Goal: Task Accomplishment & Management: Use online tool/utility

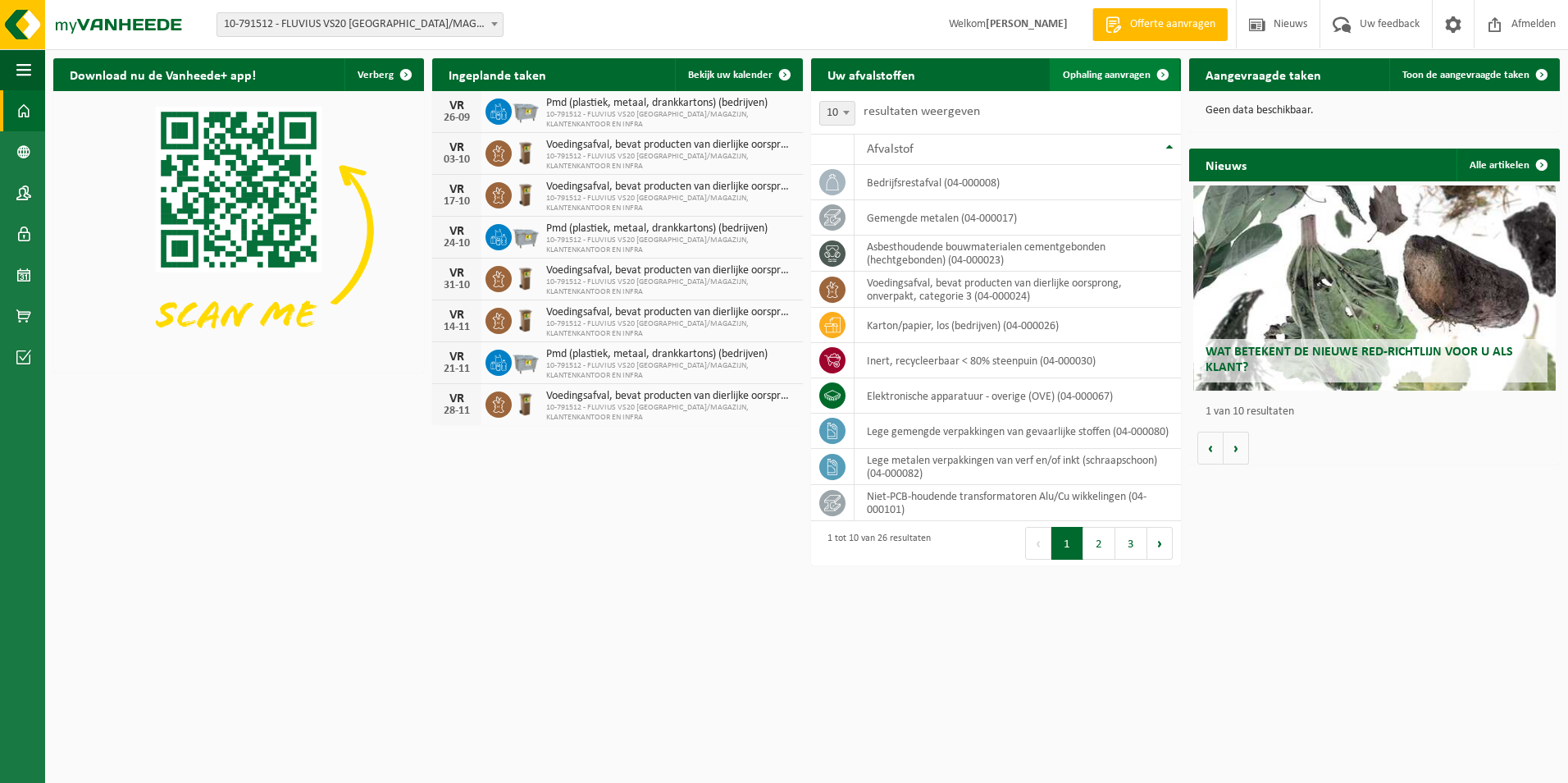
click at [1129, 79] on span "Ophaling aanvragen" at bounding box center [1107, 74] width 88 height 10
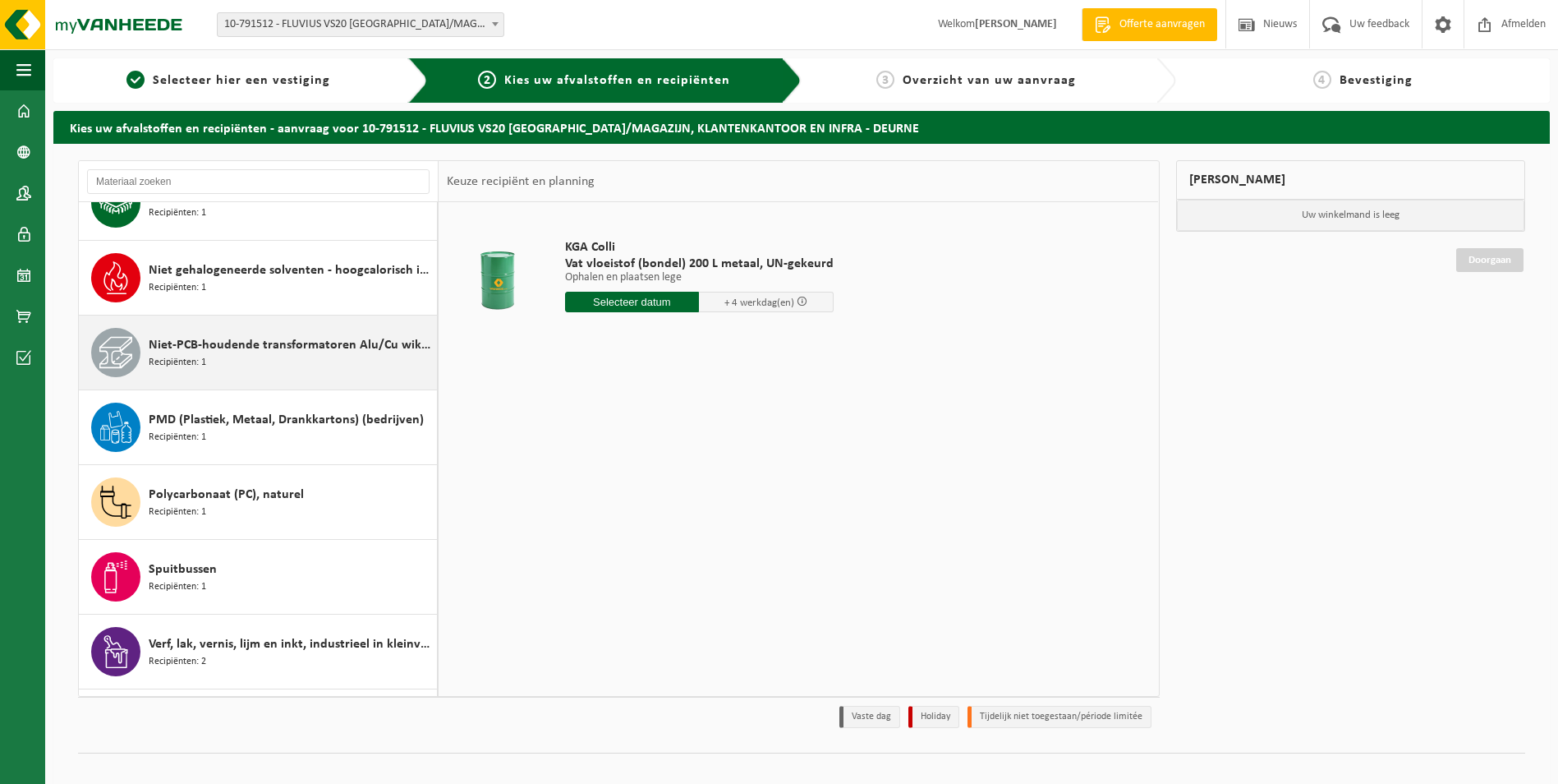
scroll to position [1449, 0]
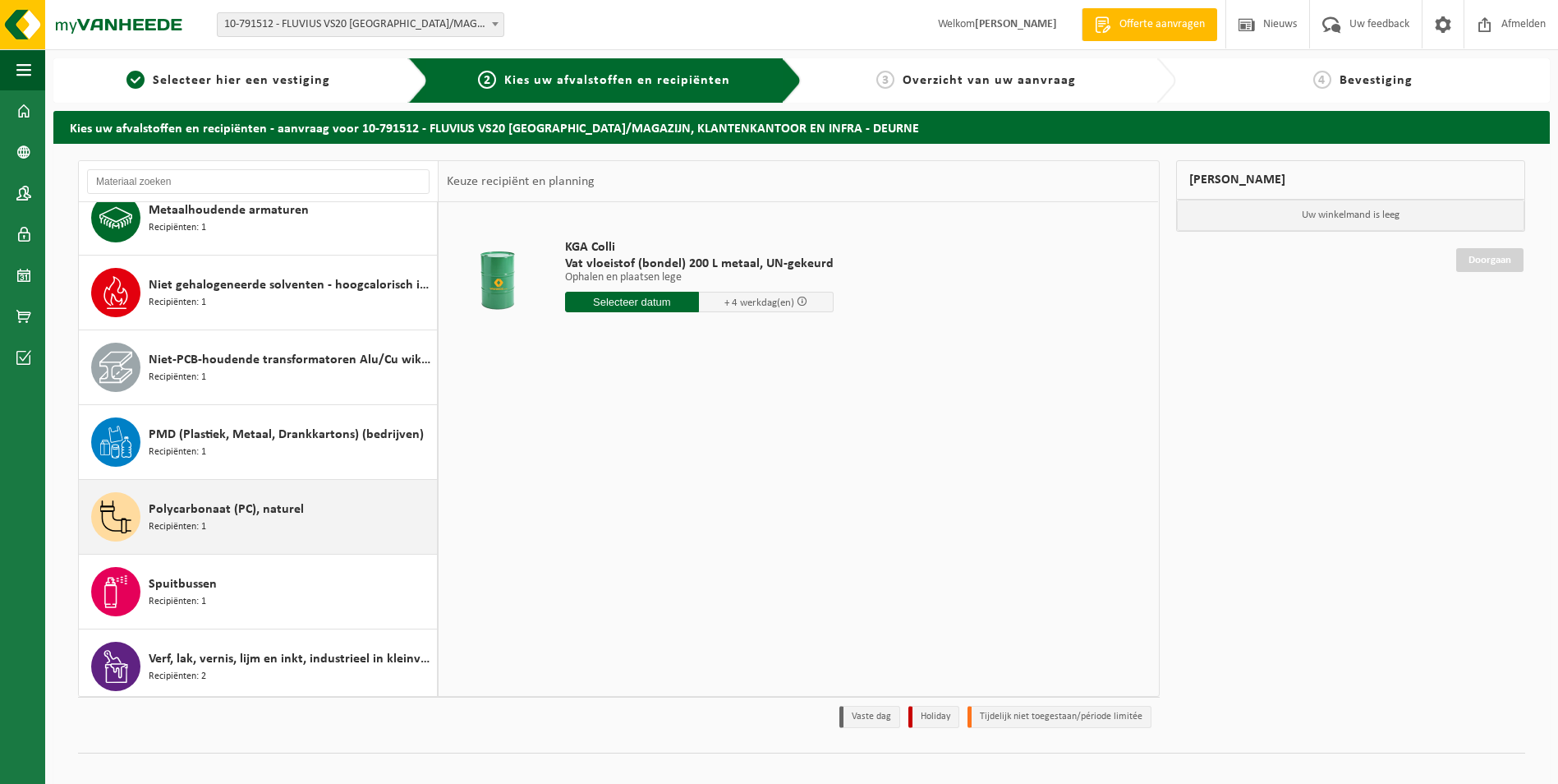
click at [260, 515] on span "Polycarbonaat (PC), naturel" at bounding box center [225, 509] width 155 height 20
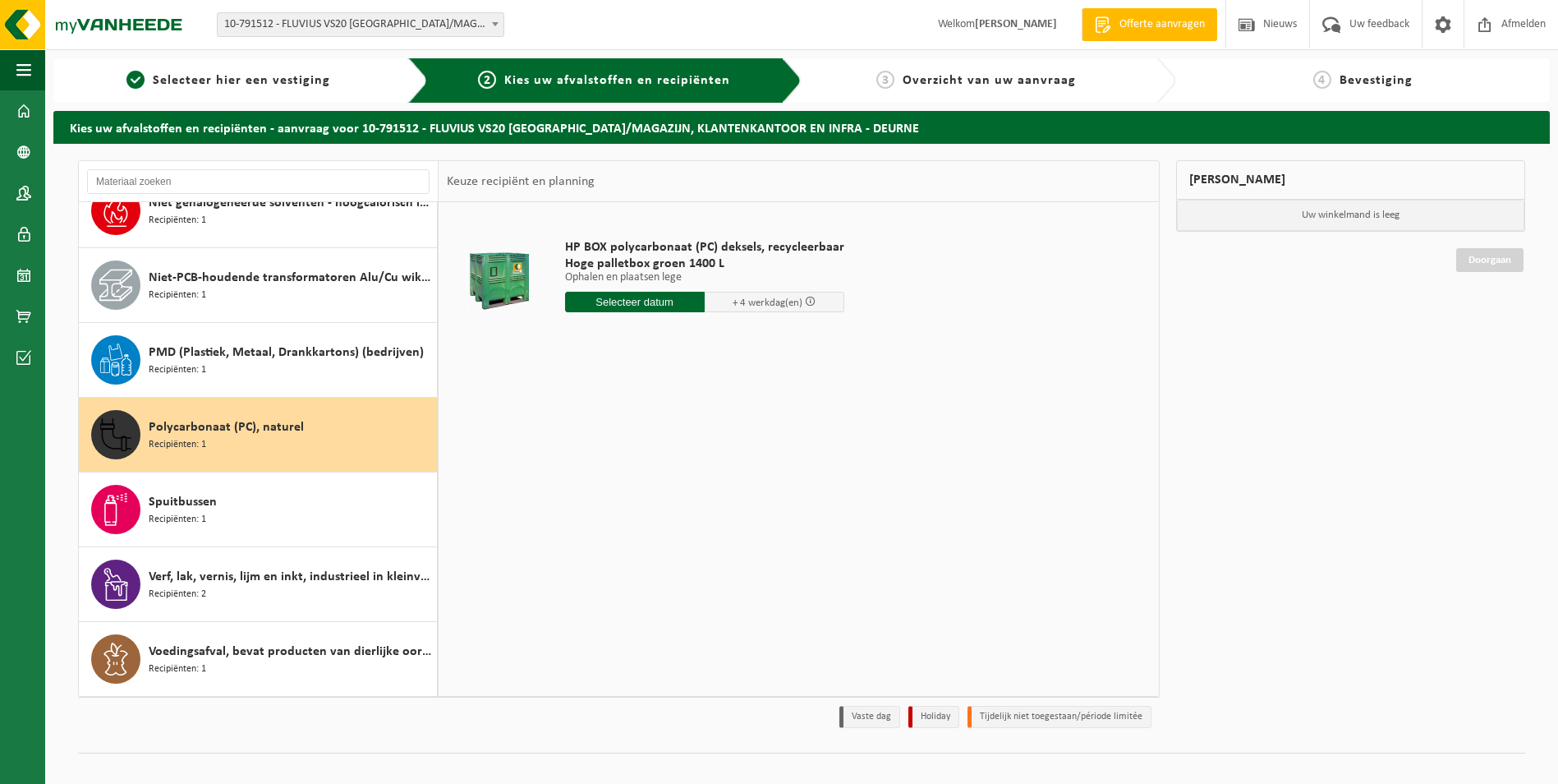
click at [646, 298] on input "text" at bounding box center [635, 302] width 140 height 21
click at [577, 506] on div "29" at bounding box center [580, 500] width 29 height 26
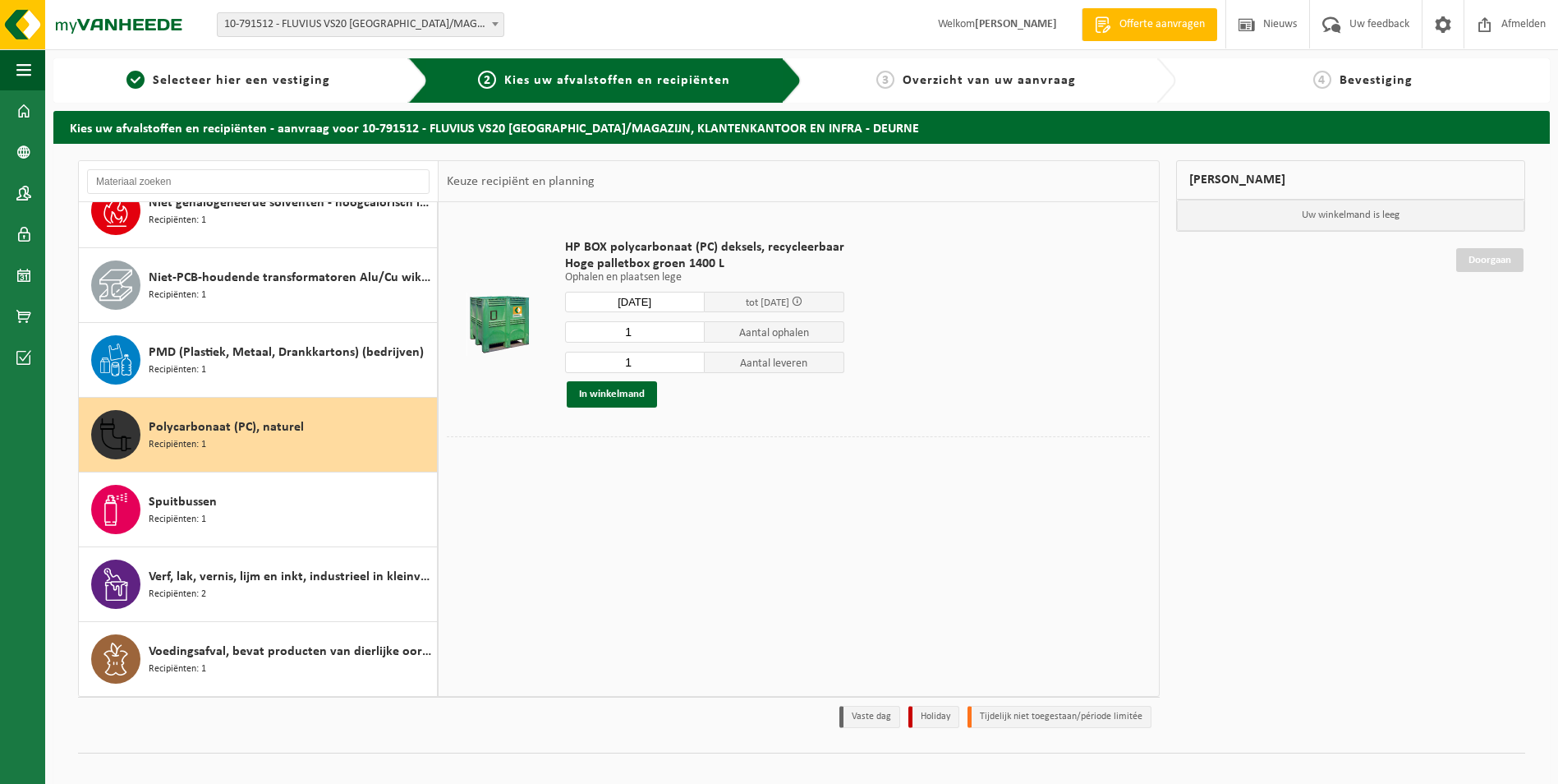
type input "Van 2025-09-29"
click at [608, 393] on button "In winkelmand" at bounding box center [612, 394] width 90 height 26
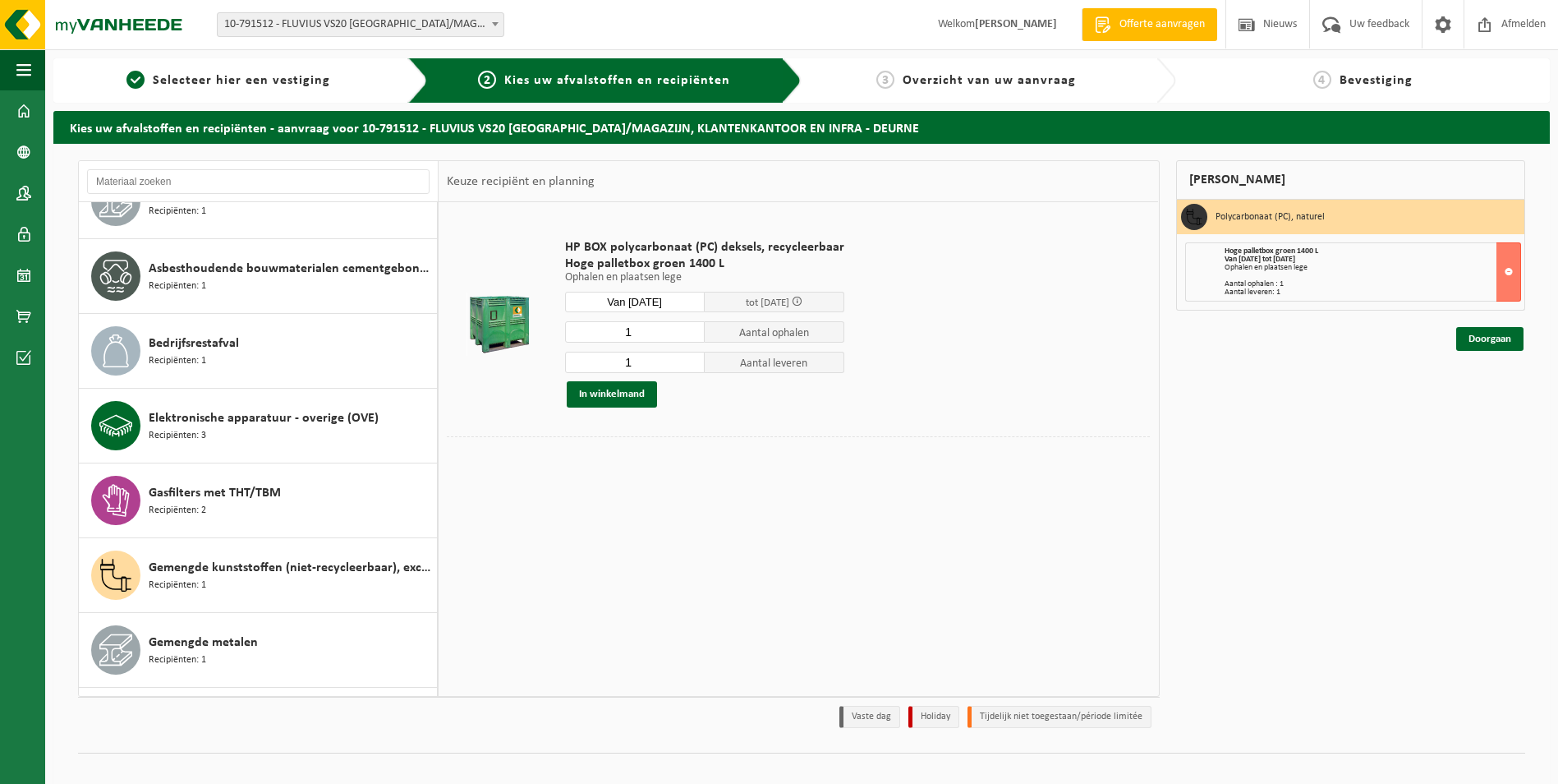
scroll to position [134, 0]
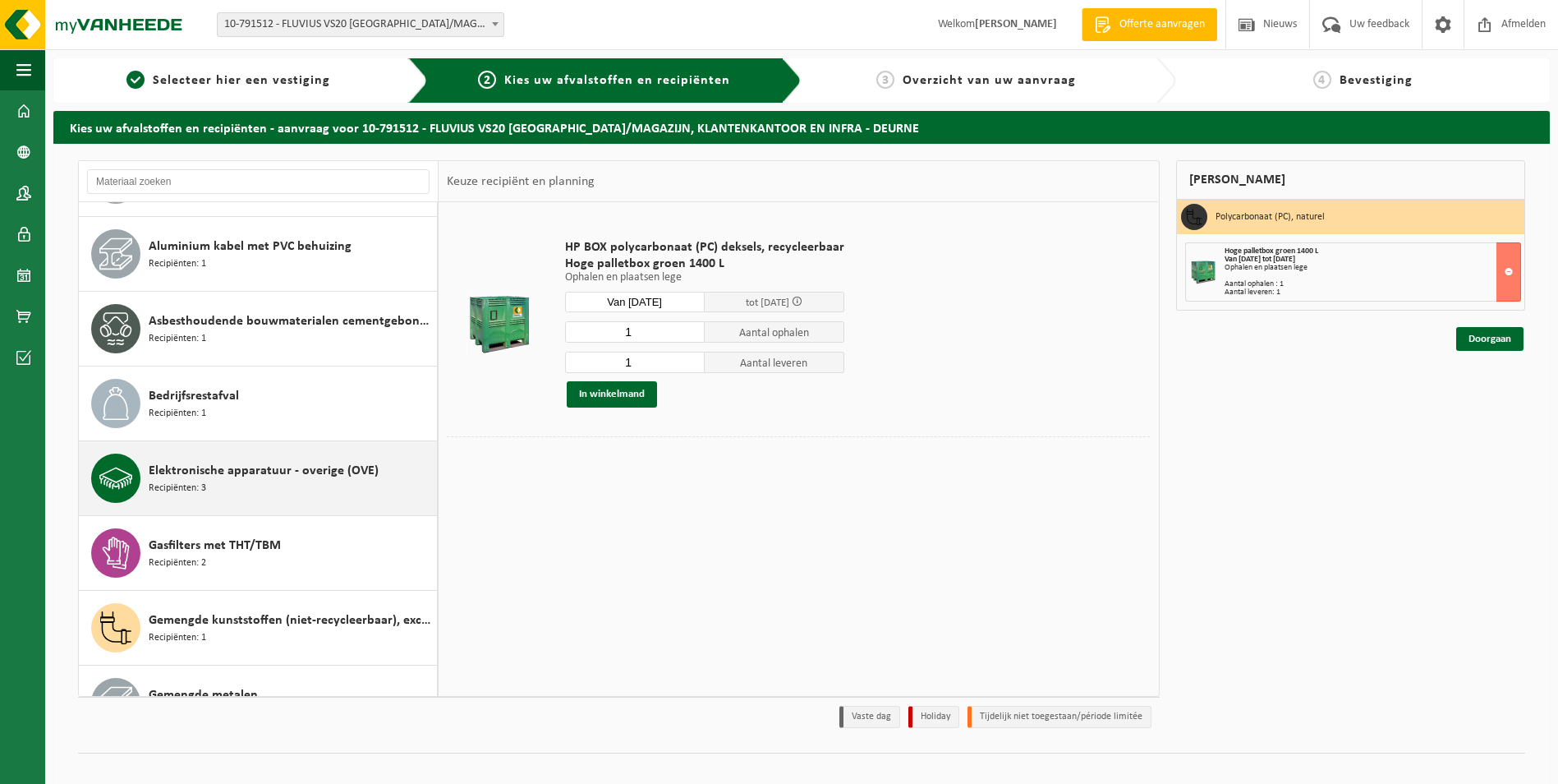
click at [225, 485] on div "Elektronische apparatuur - overige (OVE) Recipiënten: 3" at bounding box center [290, 478] width 285 height 49
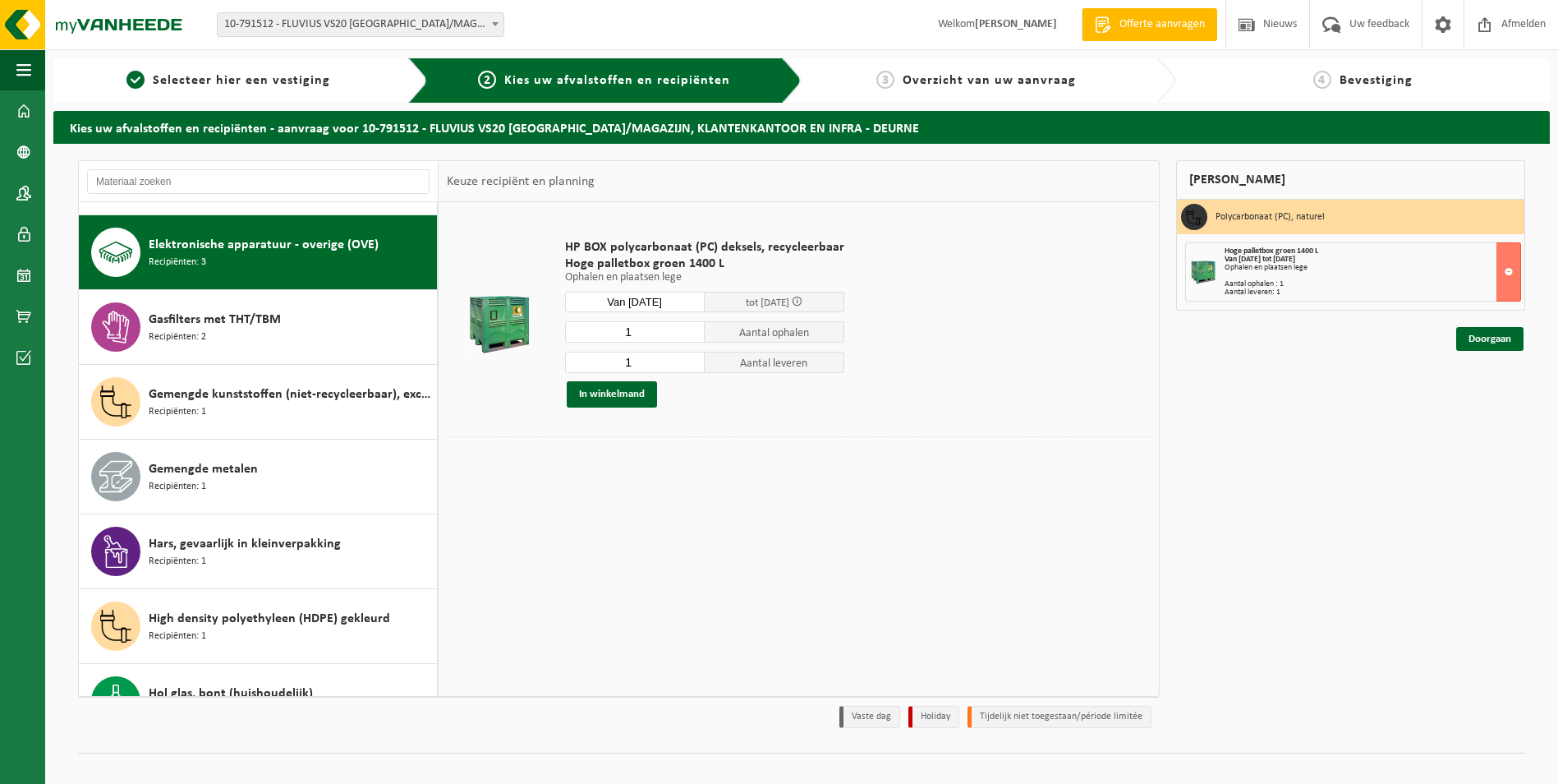
scroll to position [374, 0]
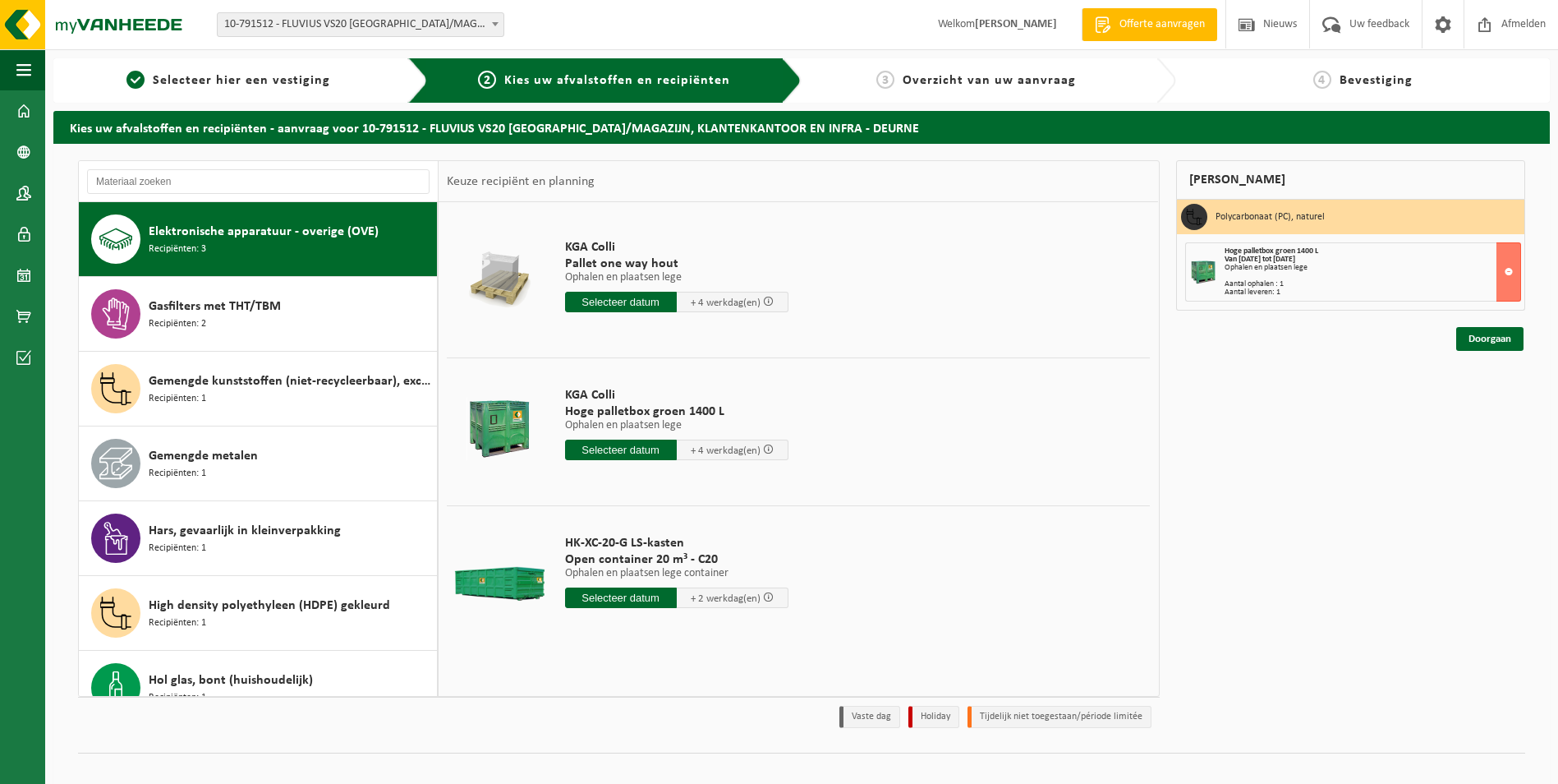
click at [637, 450] on input "text" at bounding box center [621, 450] width 112 height 21
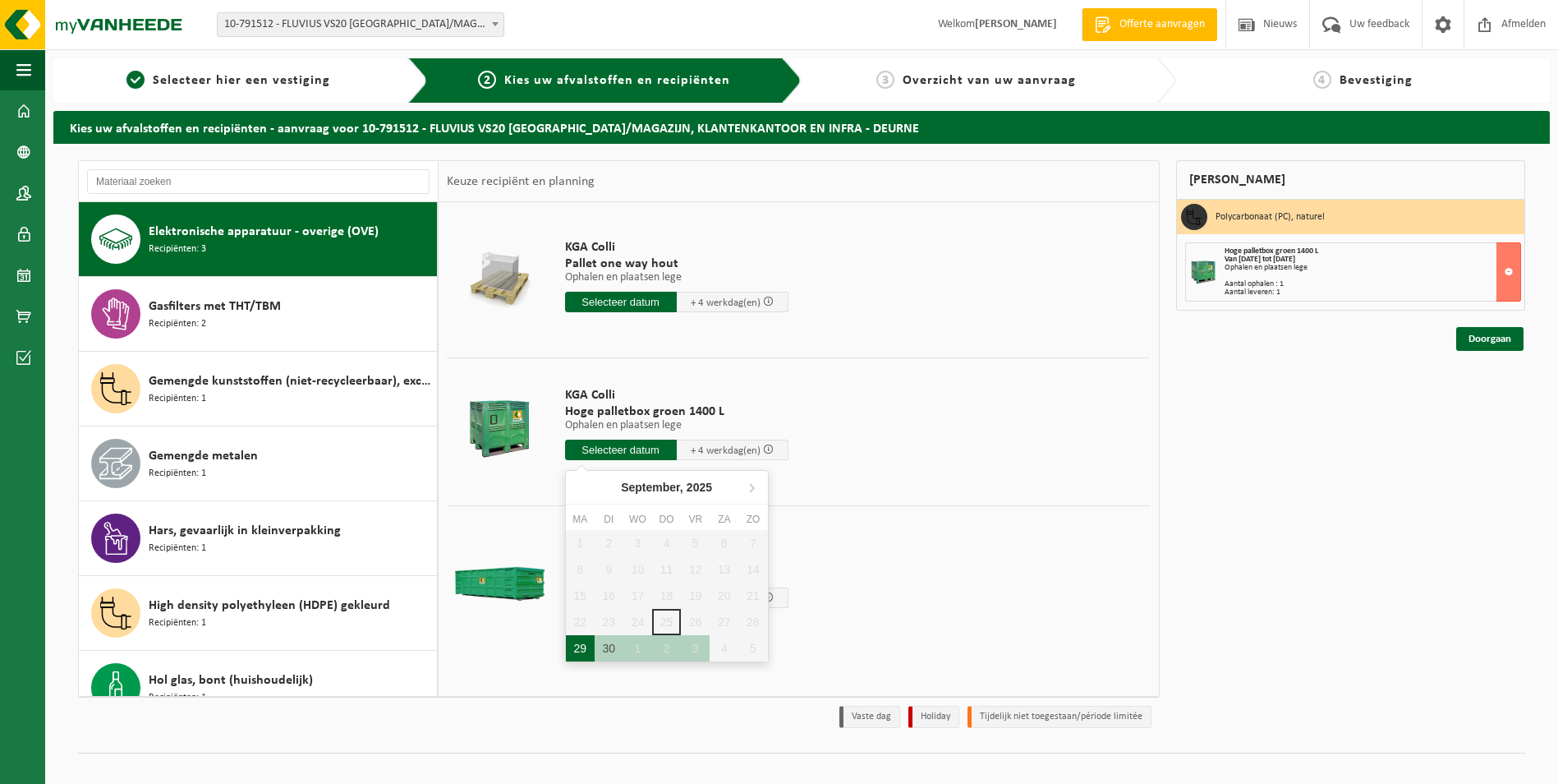
click at [581, 649] on div "29" at bounding box center [580, 648] width 29 height 26
type input "Van 2025-09-29"
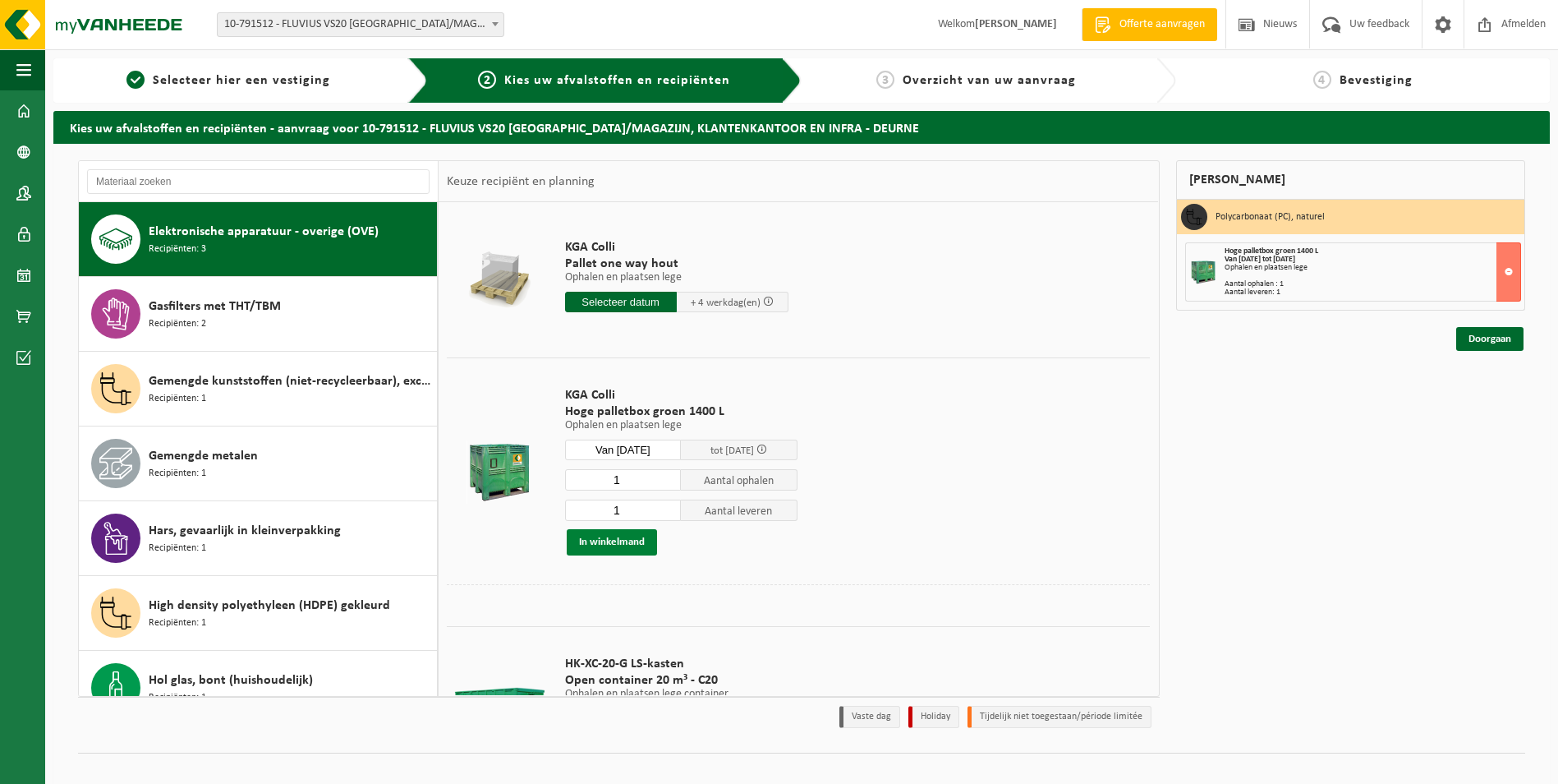
click at [629, 541] on button "In winkelmand" at bounding box center [612, 542] width 90 height 26
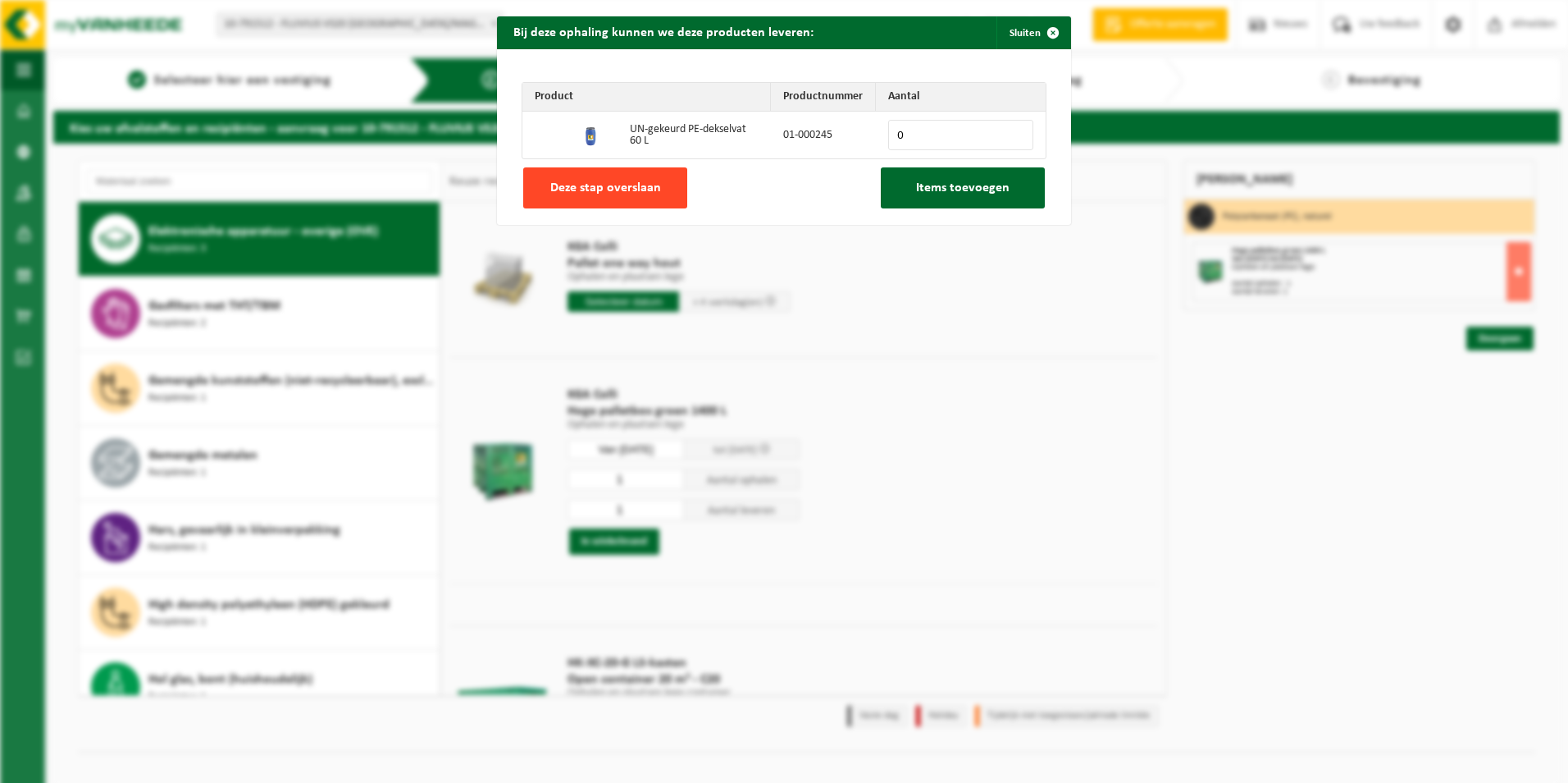
click at [608, 194] on span "Deze stap overslaan" at bounding box center [605, 188] width 111 height 13
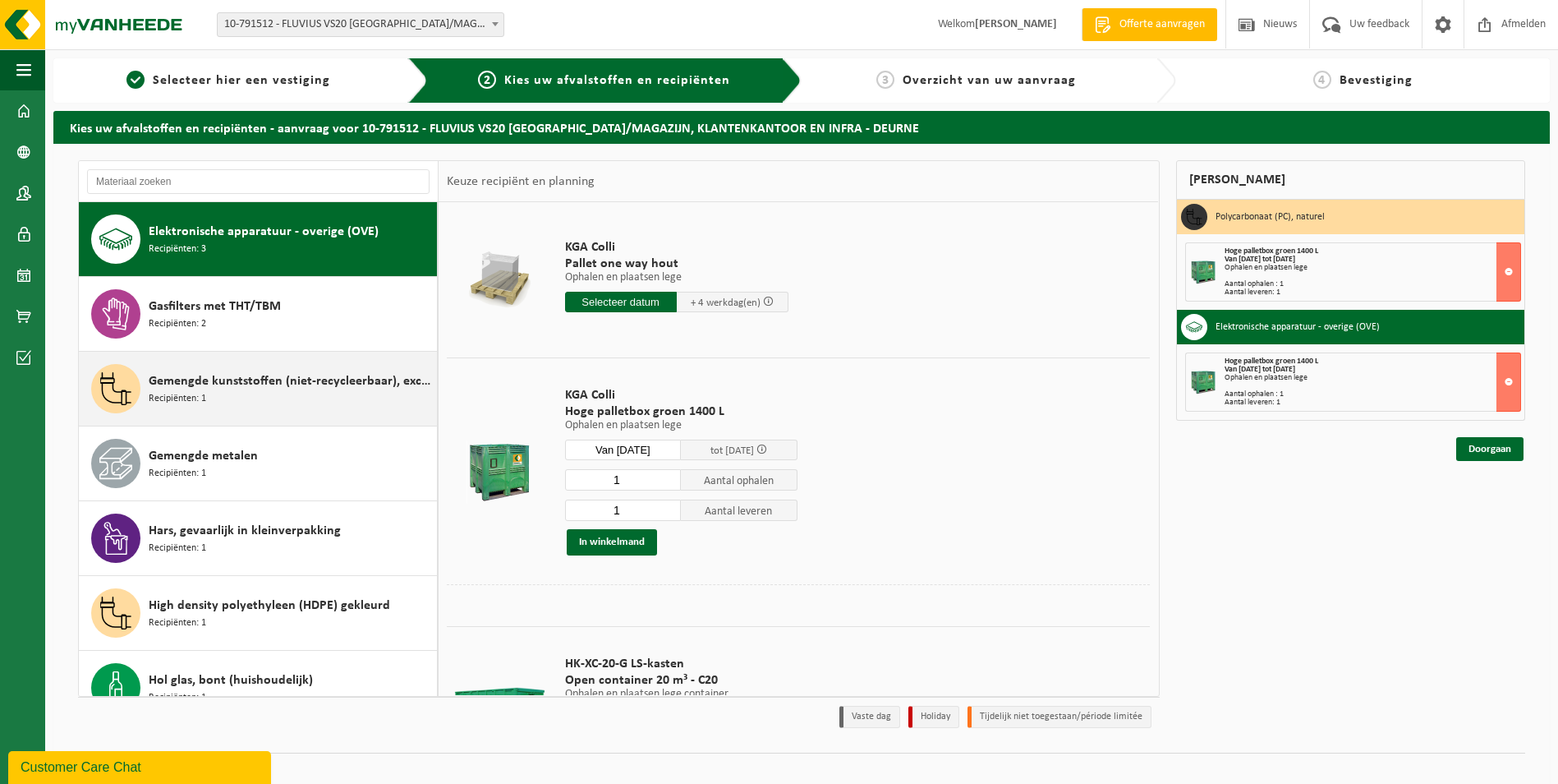
click at [277, 409] on div "Gemengde kunststoffen (niet-recycleerbaar), exclusief PVC Recipiënten: 1" at bounding box center [290, 389] width 285 height 49
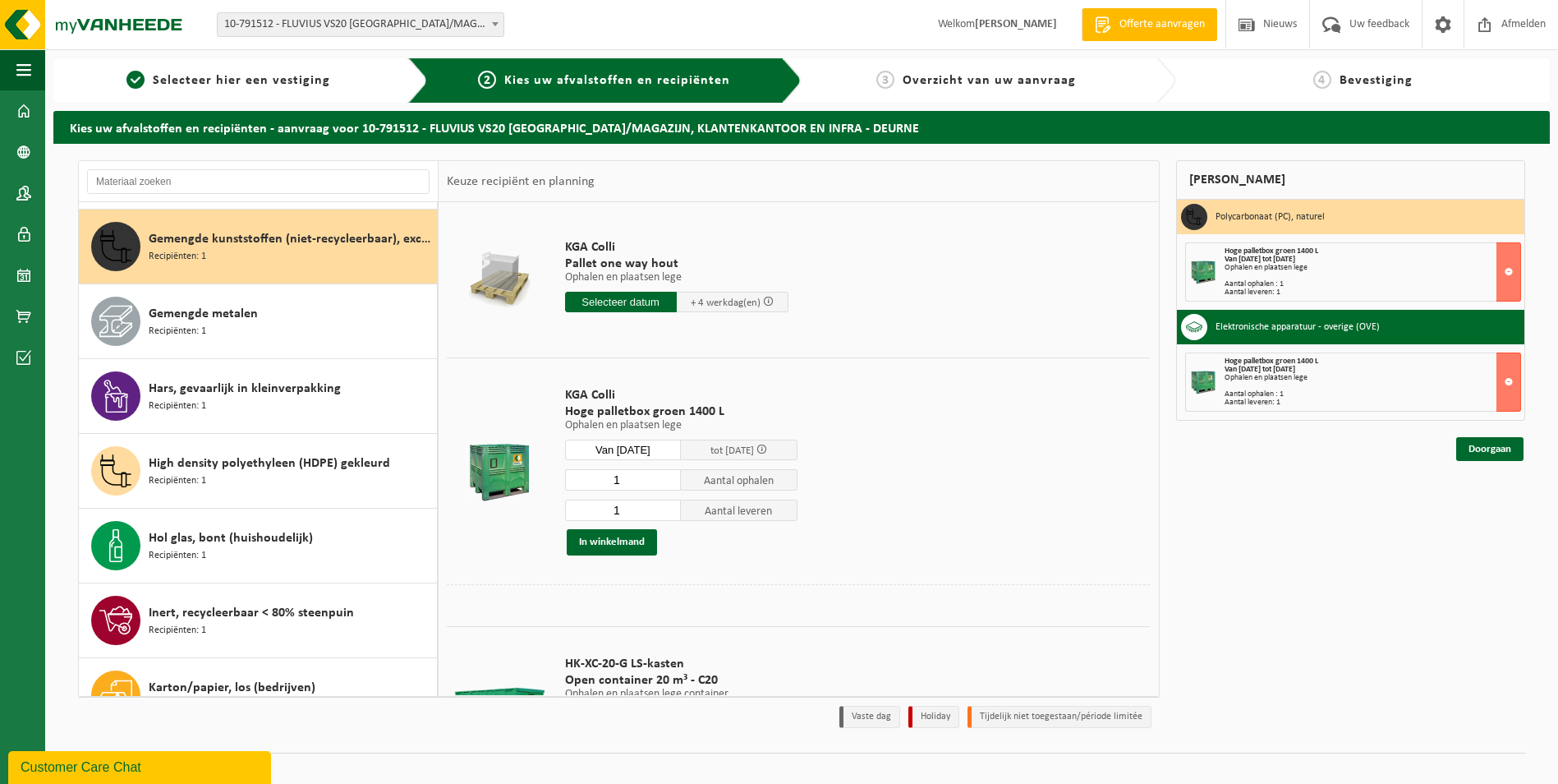
scroll to position [523, 0]
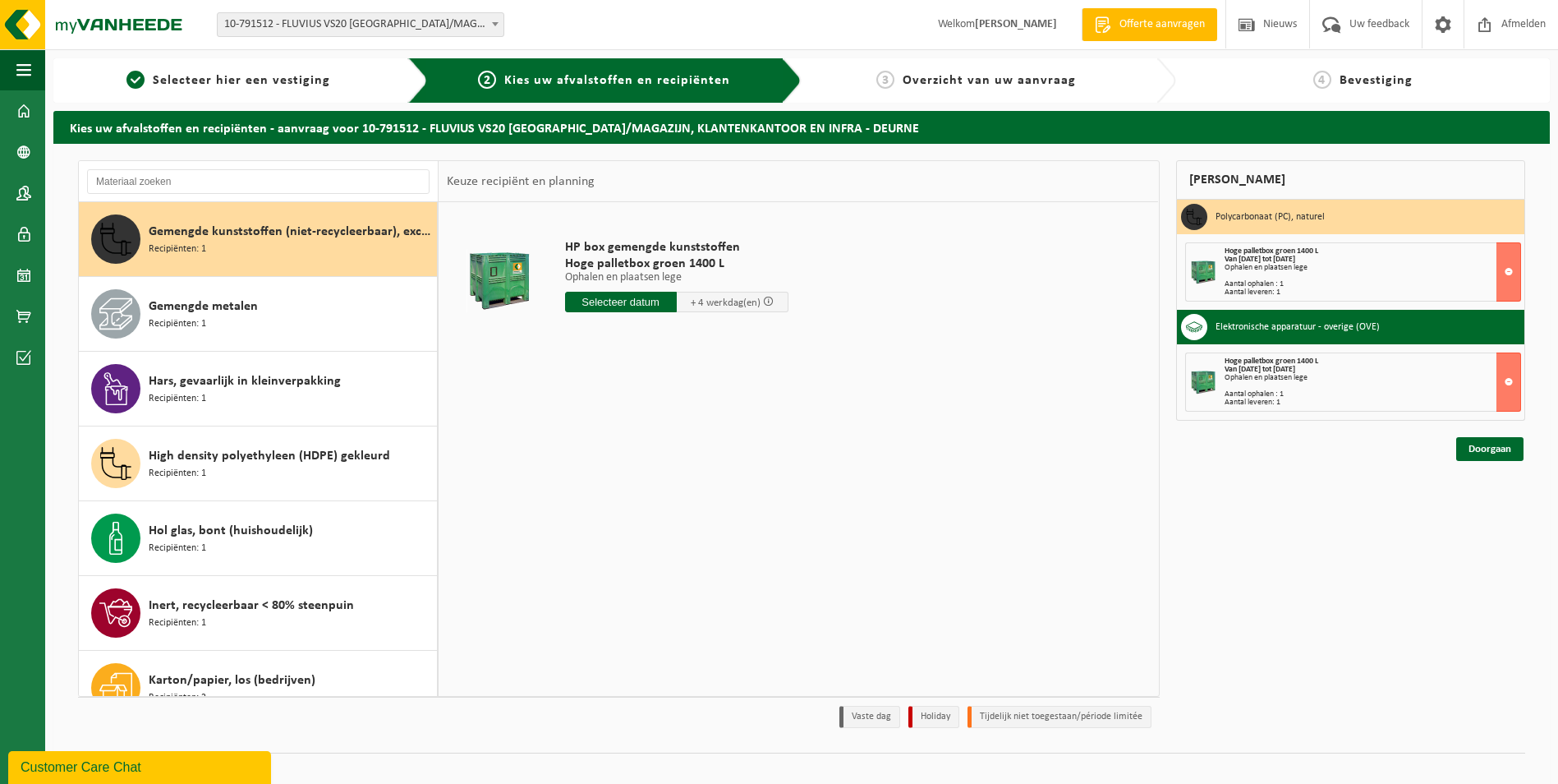
click at [605, 302] on input "text" at bounding box center [621, 302] width 112 height 21
click at [581, 503] on div "29" at bounding box center [580, 500] width 29 height 26
type input "Van 2025-09-29"
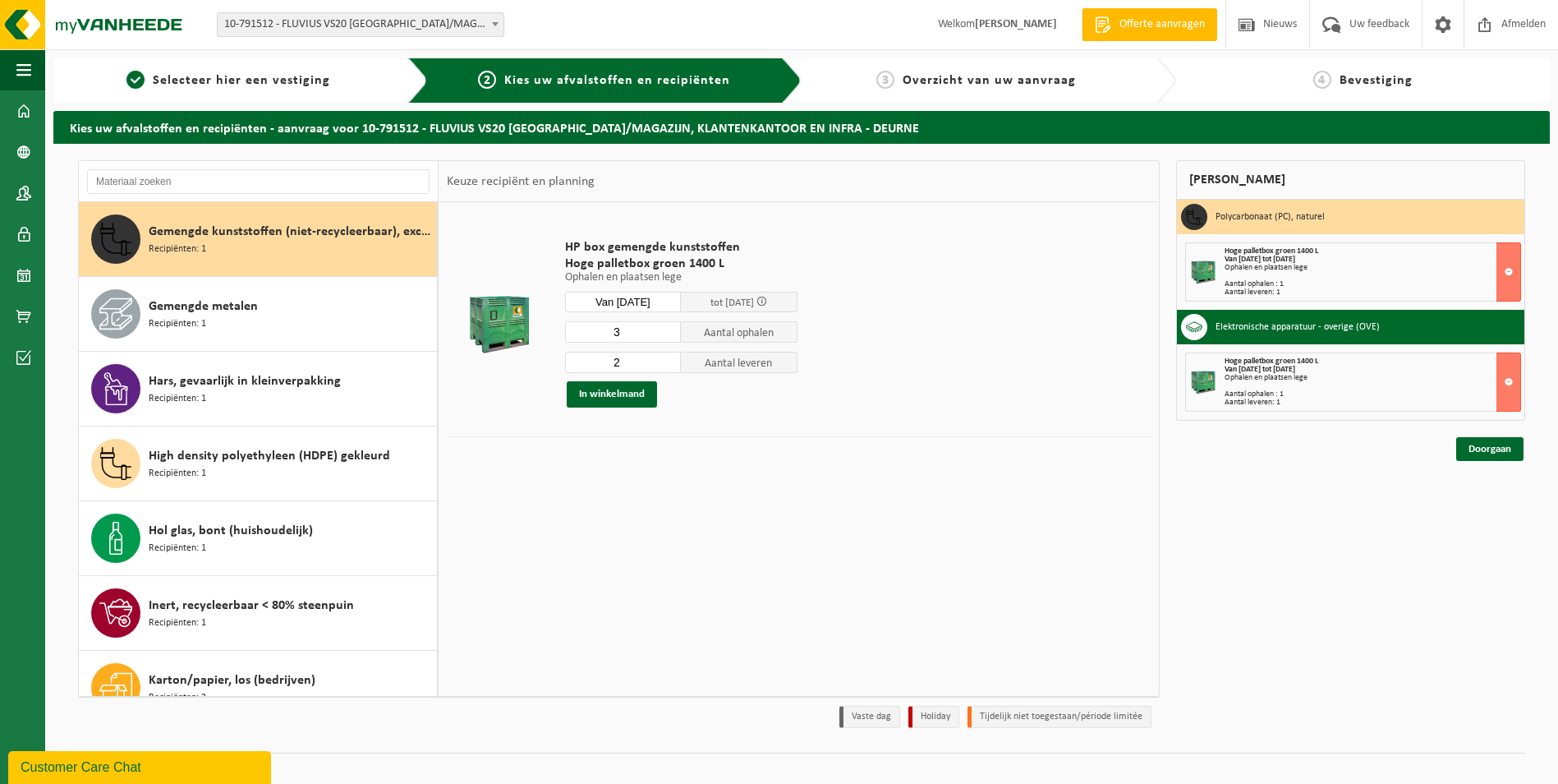
click at [668, 331] on input "3" at bounding box center [624, 331] width 116 height 22
click at [668, 336] on input "2" at bounding box center [624, 331] width 116 height 22
type input "1"
click at [668, 336] on input "1" at bounding box center [624, 331] width 116 height 22
click at [671, 365] on input "1" at bounding box center [624, 361] width 116 height 22
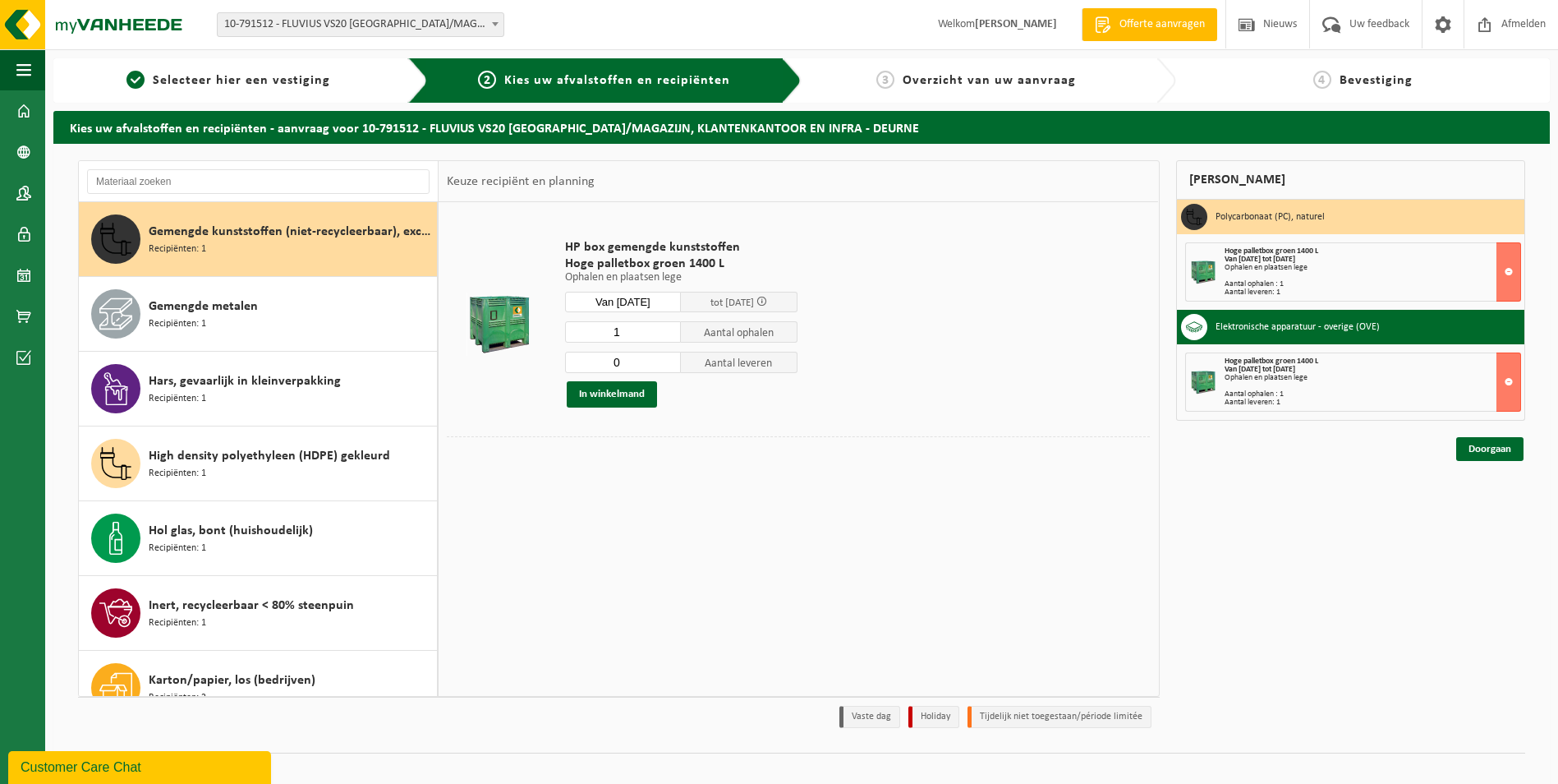
click at [671, 365] on input "0" at bounding box center [624, 361] width 116 height 22
click at [671, 363] on input "0" at bounding box center [624, 361] width 116 height 22
click at [633, 388] on button "In winkelmand" at bounding box center [612, 394] width 90 height 26
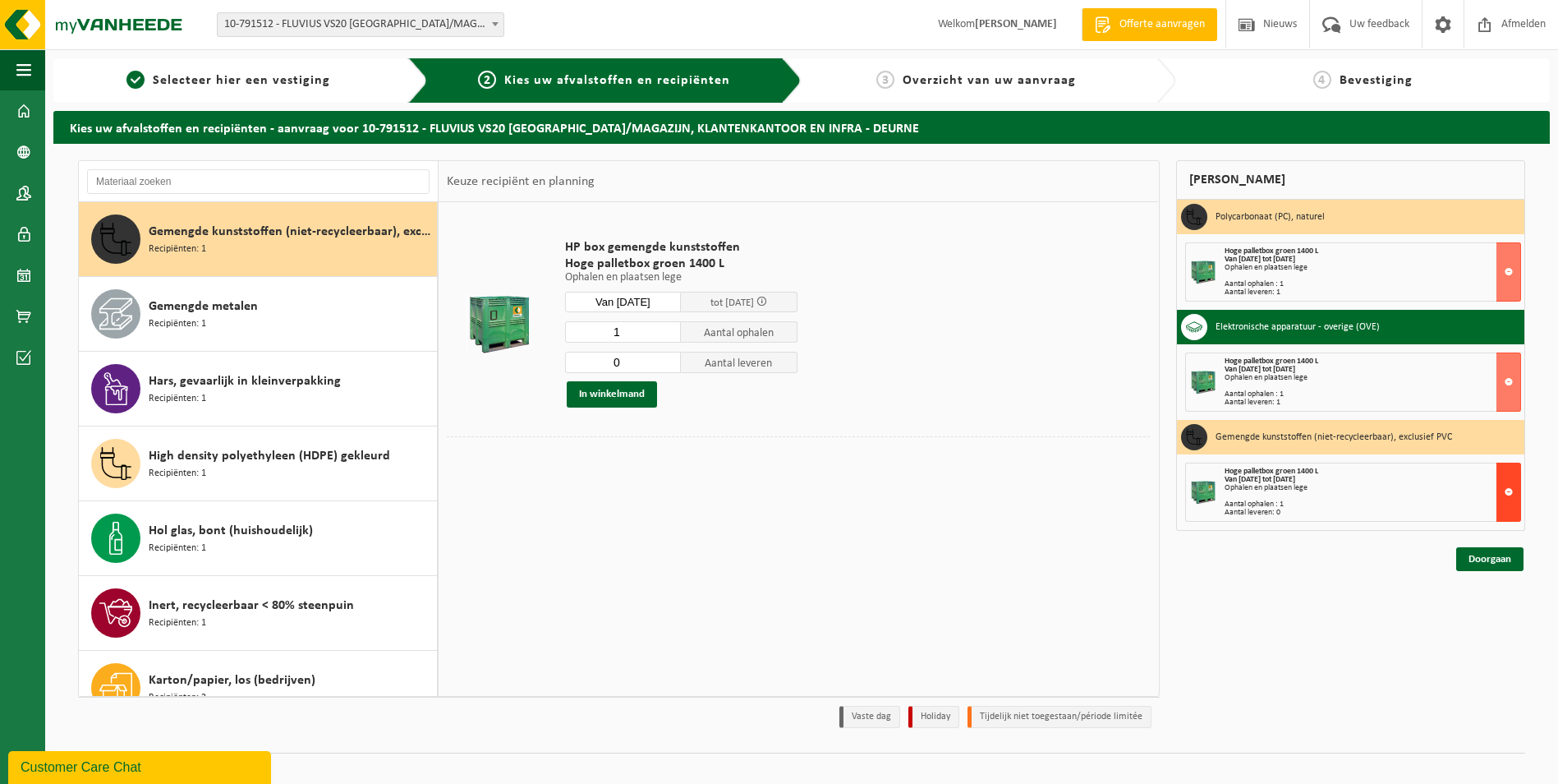
click at [1506, 492] on button at bounding box center [1509, 491] width 24 height 59
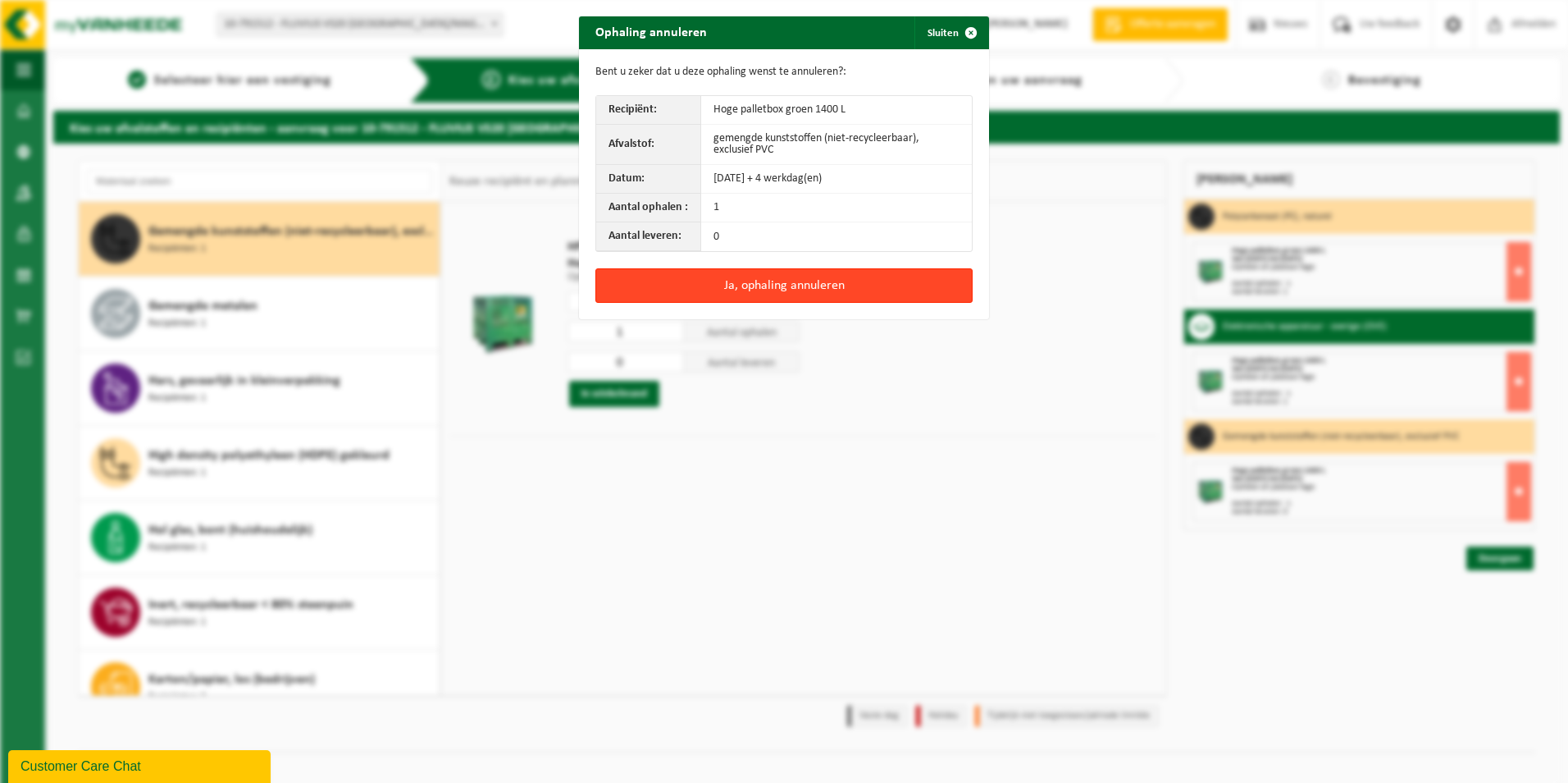
click at [696, 285] on button "Ja, ophaling annuleren" at bounding box center [784, 285] width 377 height 35
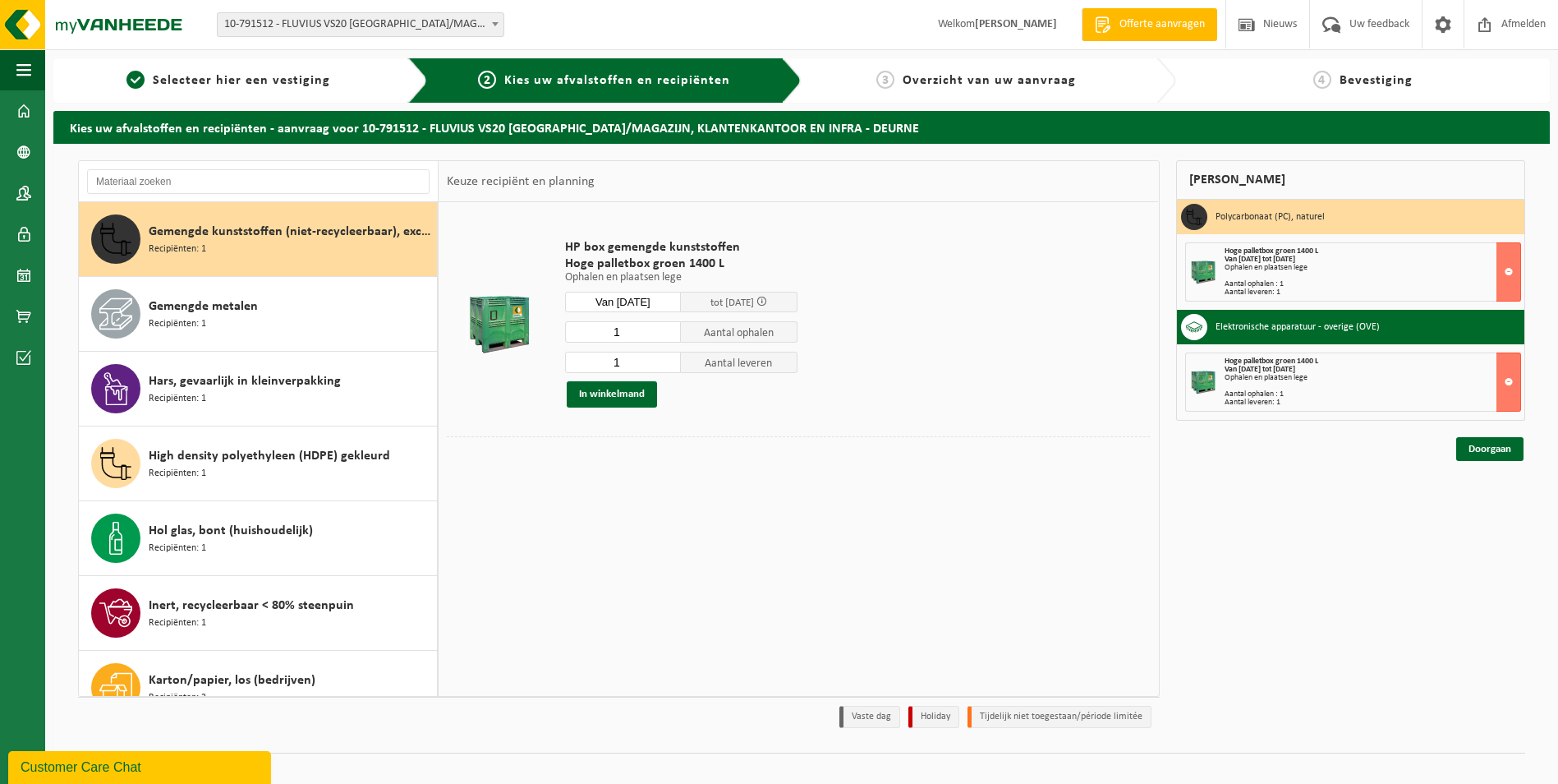
type input "1"
click at [668, 358] on input "1" at bounding box center [624, 361] width 116 height 22
click at [600, 391] on button "In winkelmand" at bounding box center [612, 394] width 90 height 26
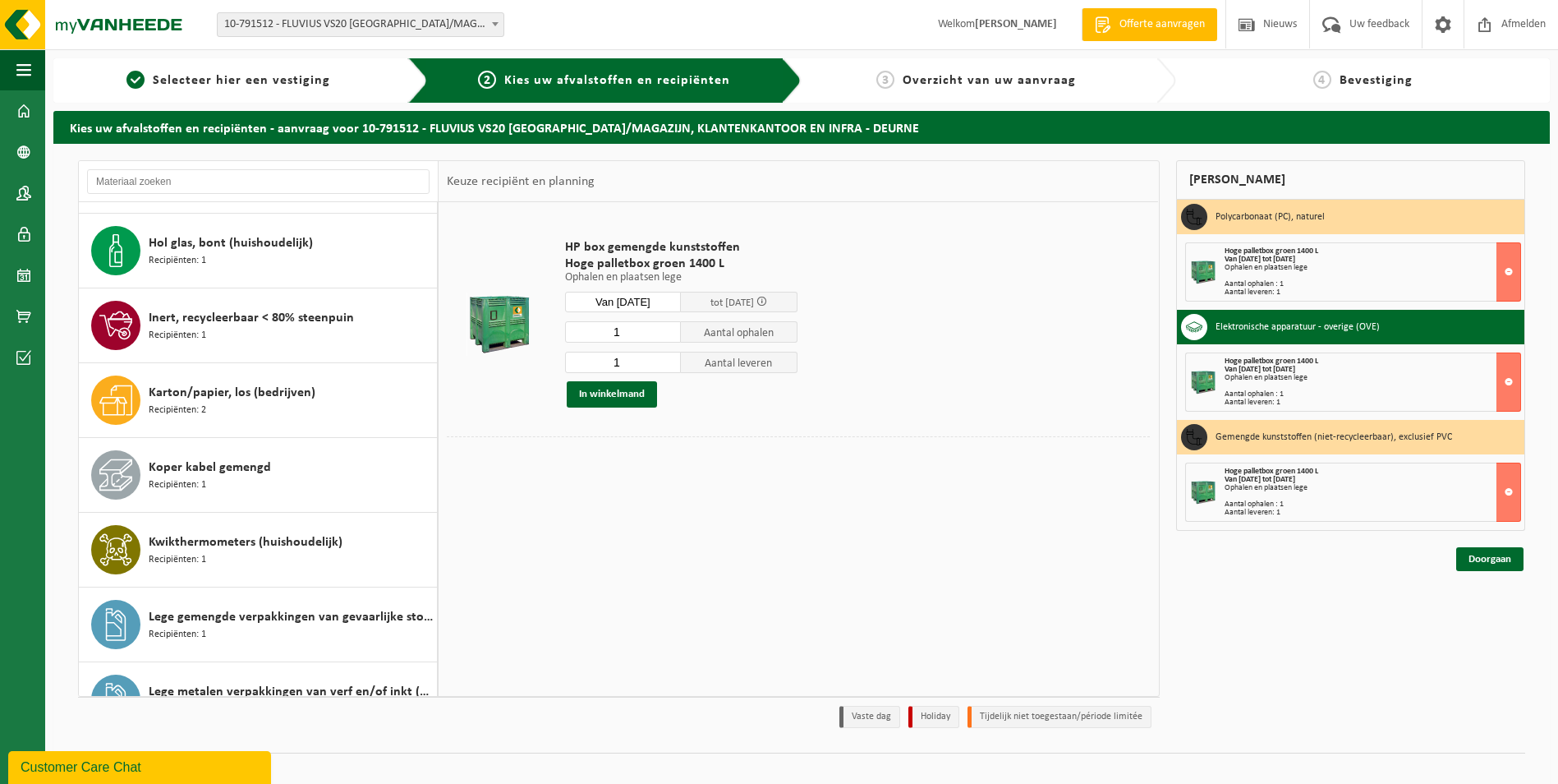
scroll to position [792, 0]
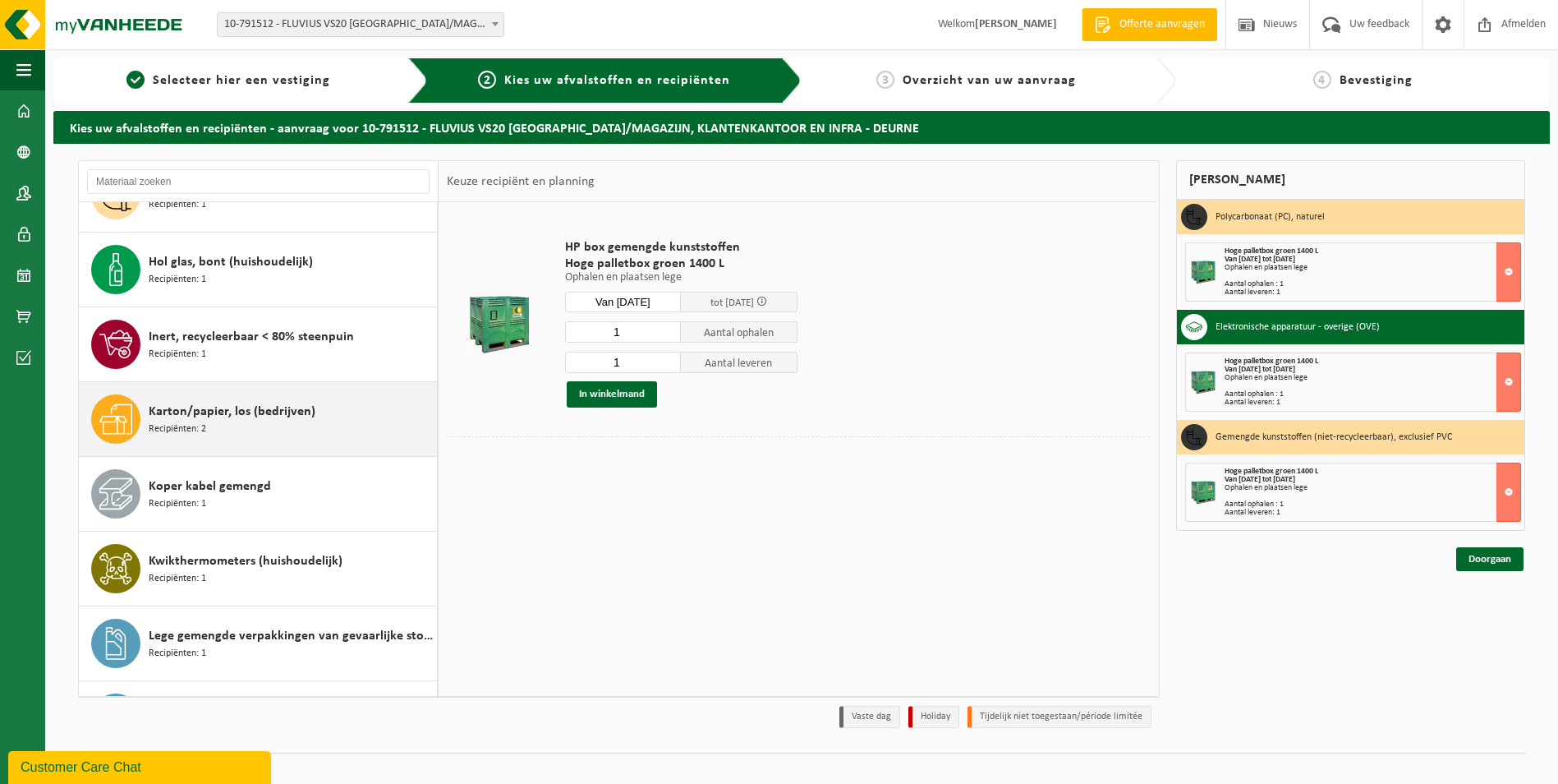
click at [276, 423] on div "Karton/papier, los (bedrijven) Recipiënten: 2" at bounding box center [290, 419] width 285 height 49
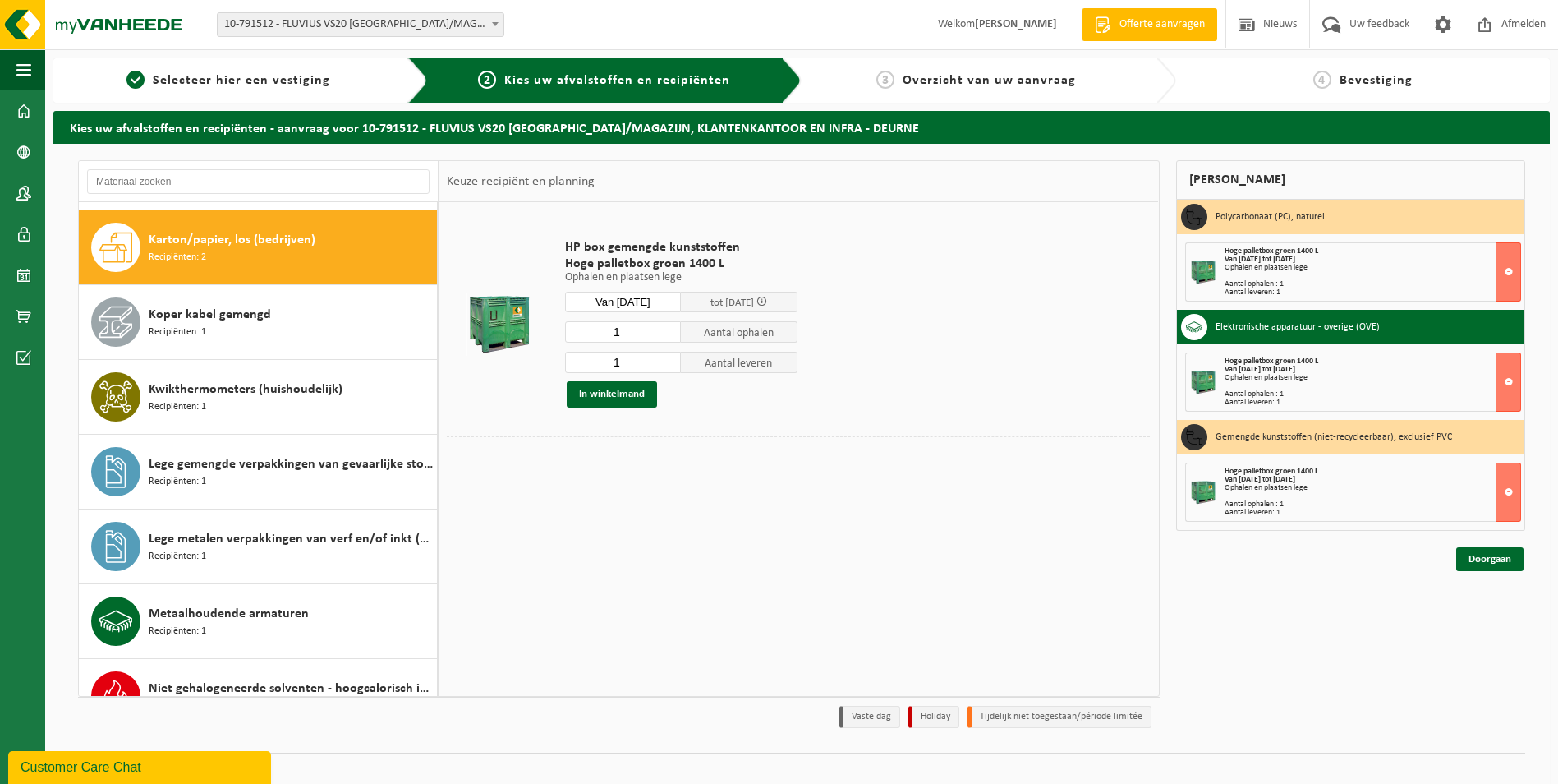
scroll to position [972, 0]
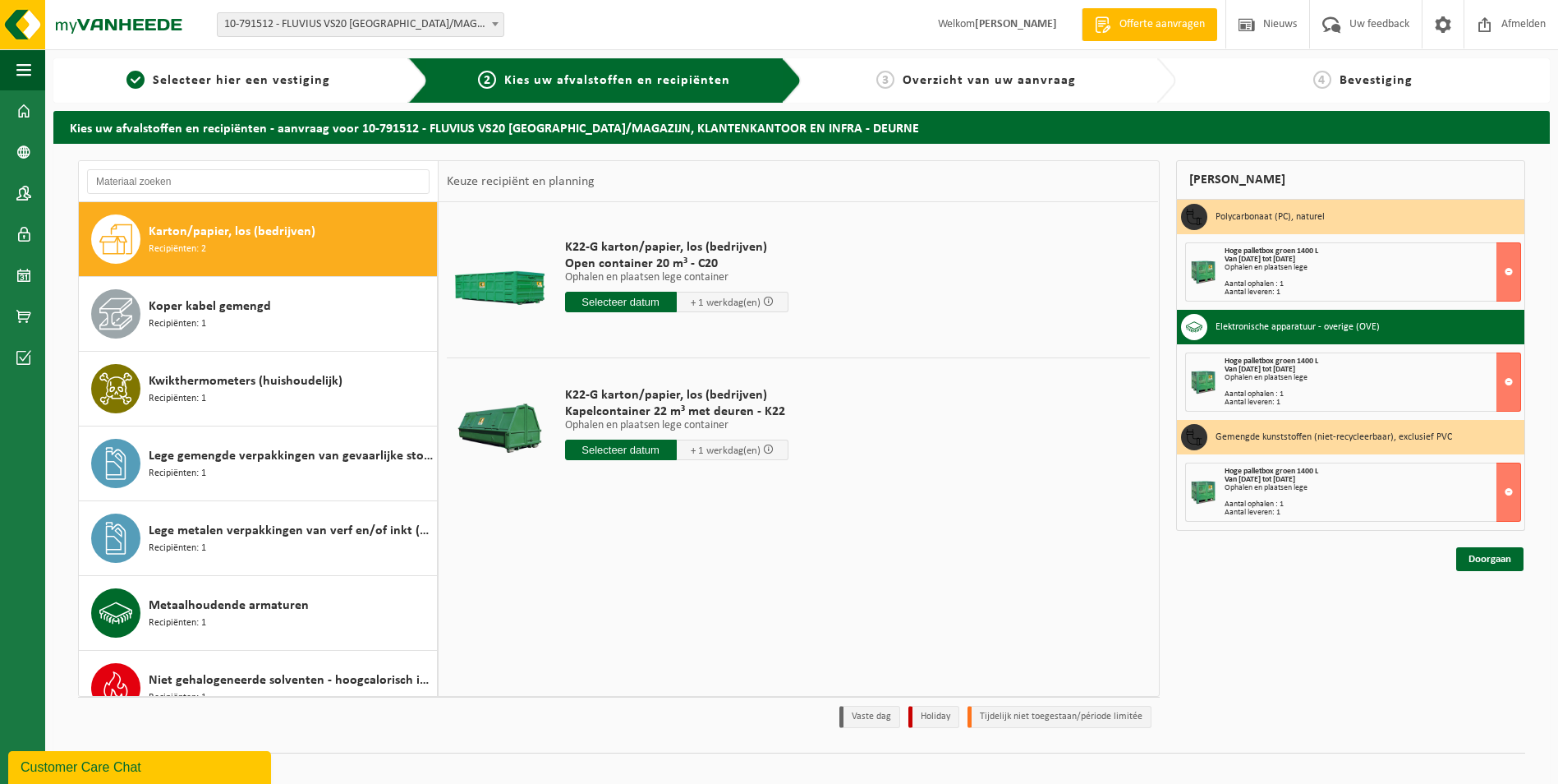
click at [609, 453] on input "text" at bounding box center [621, 450] width 112 height 21
click at [583, 648] on div "29" at bounding box center [580, 648] width 29 height 26
type input "Van 2025-09-29"
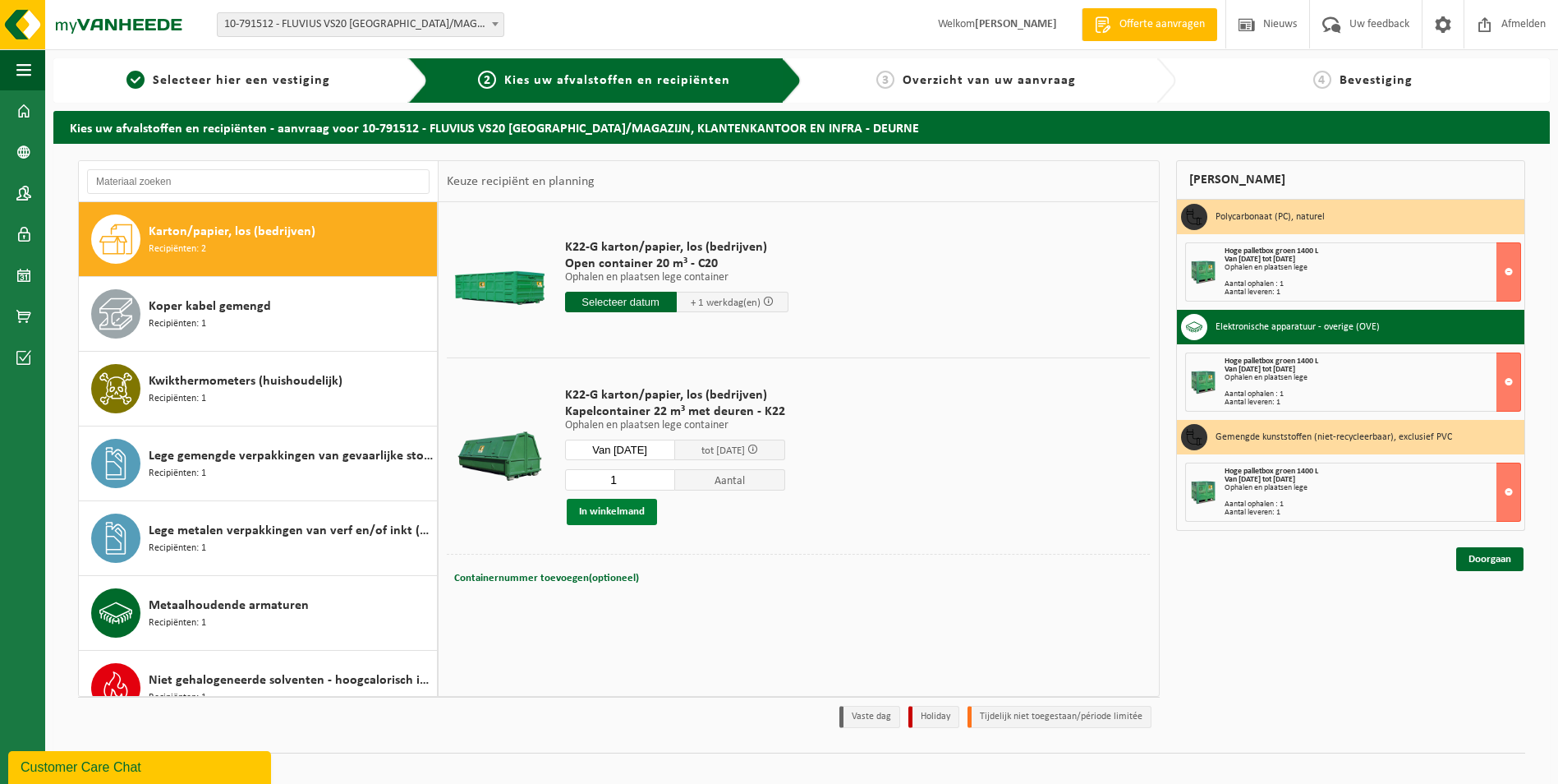
click at [621, 510] on button "In winkelmand" at bounding box center [612, 512] width 90 height 26
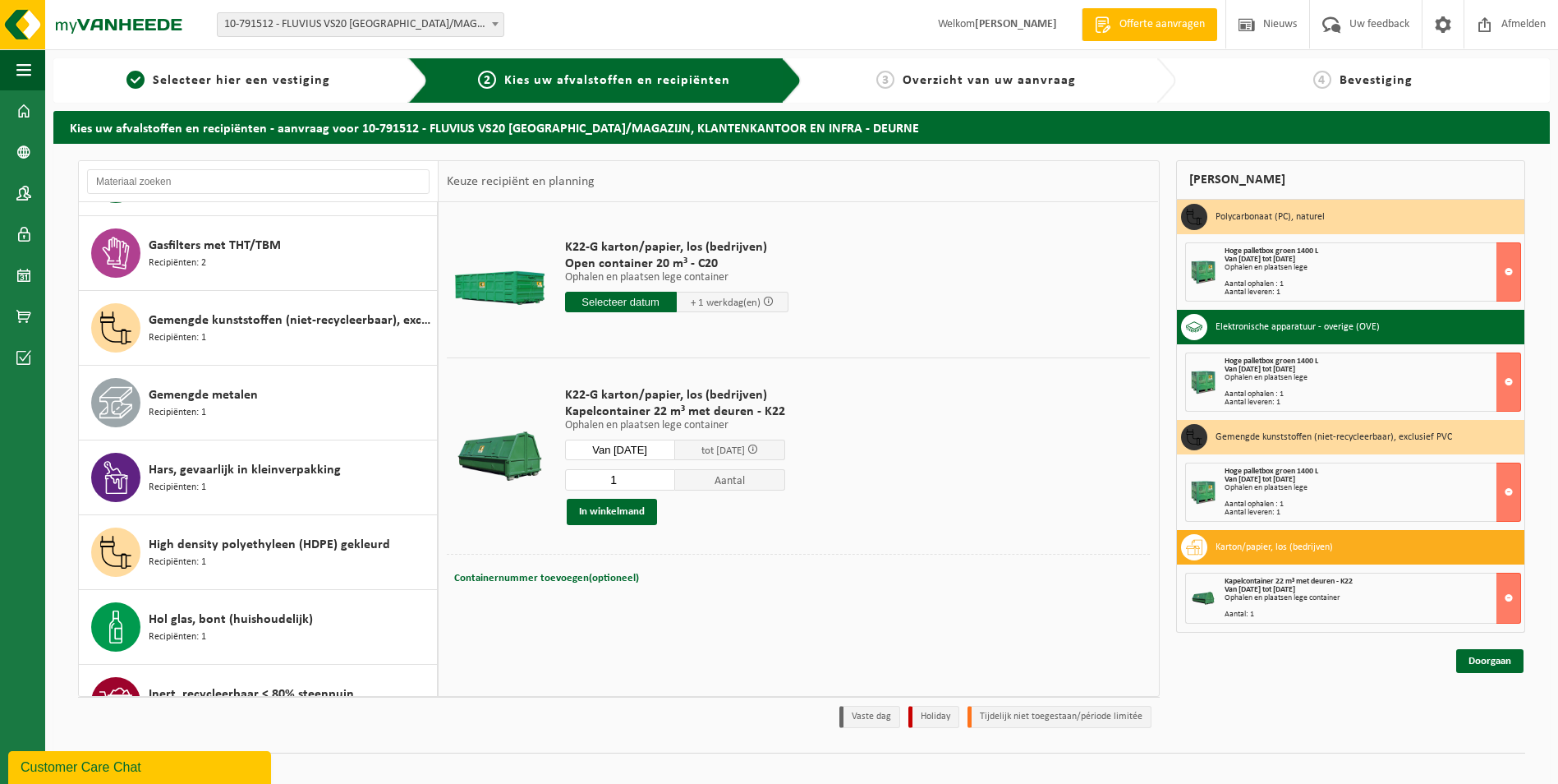
scroll to position [315, 0]
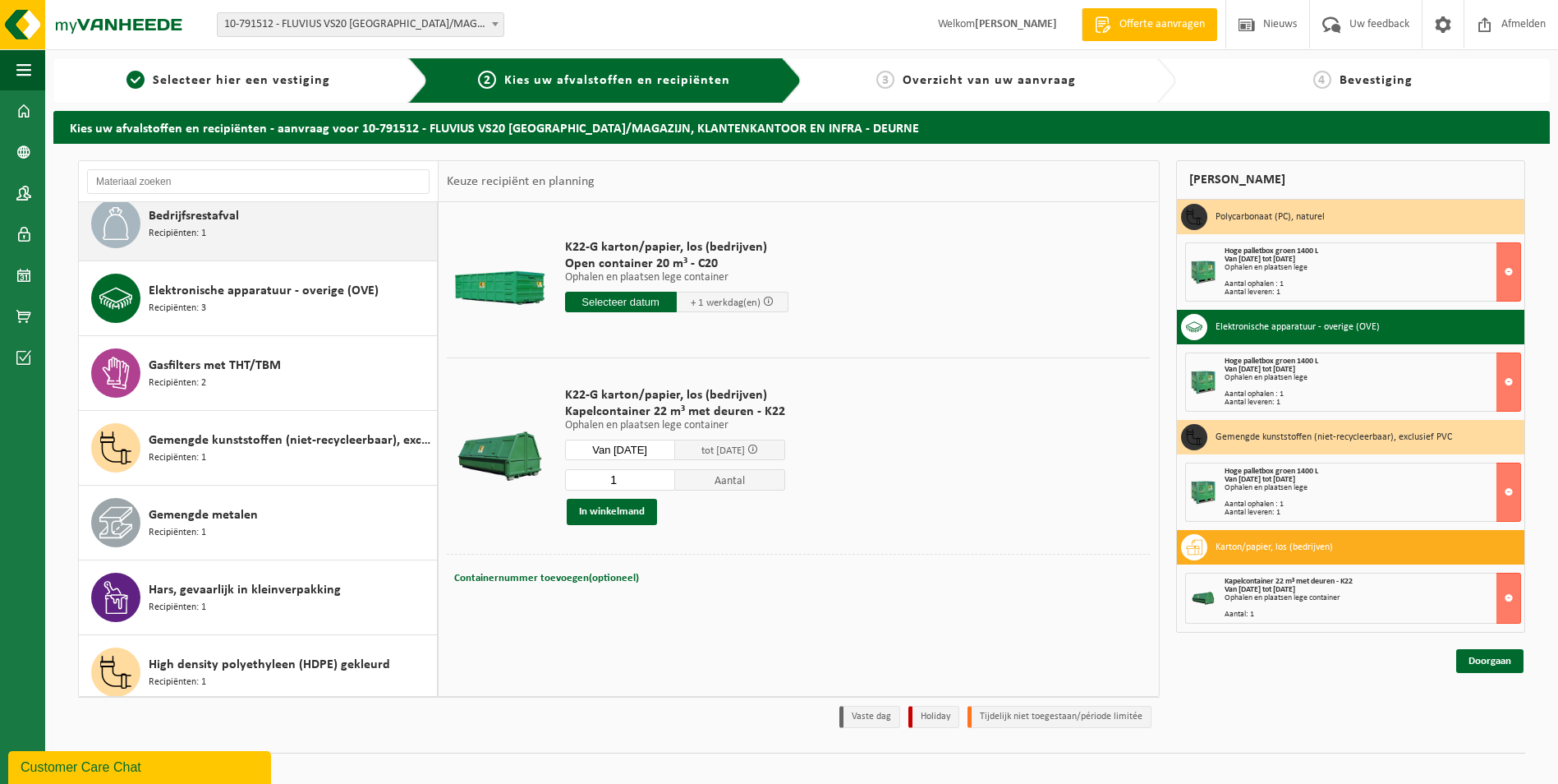
click at [307, 223] on div "Bedrijfsrestafval Recipiënten: 1" at bounding box center [290, 223] width 285 height 49
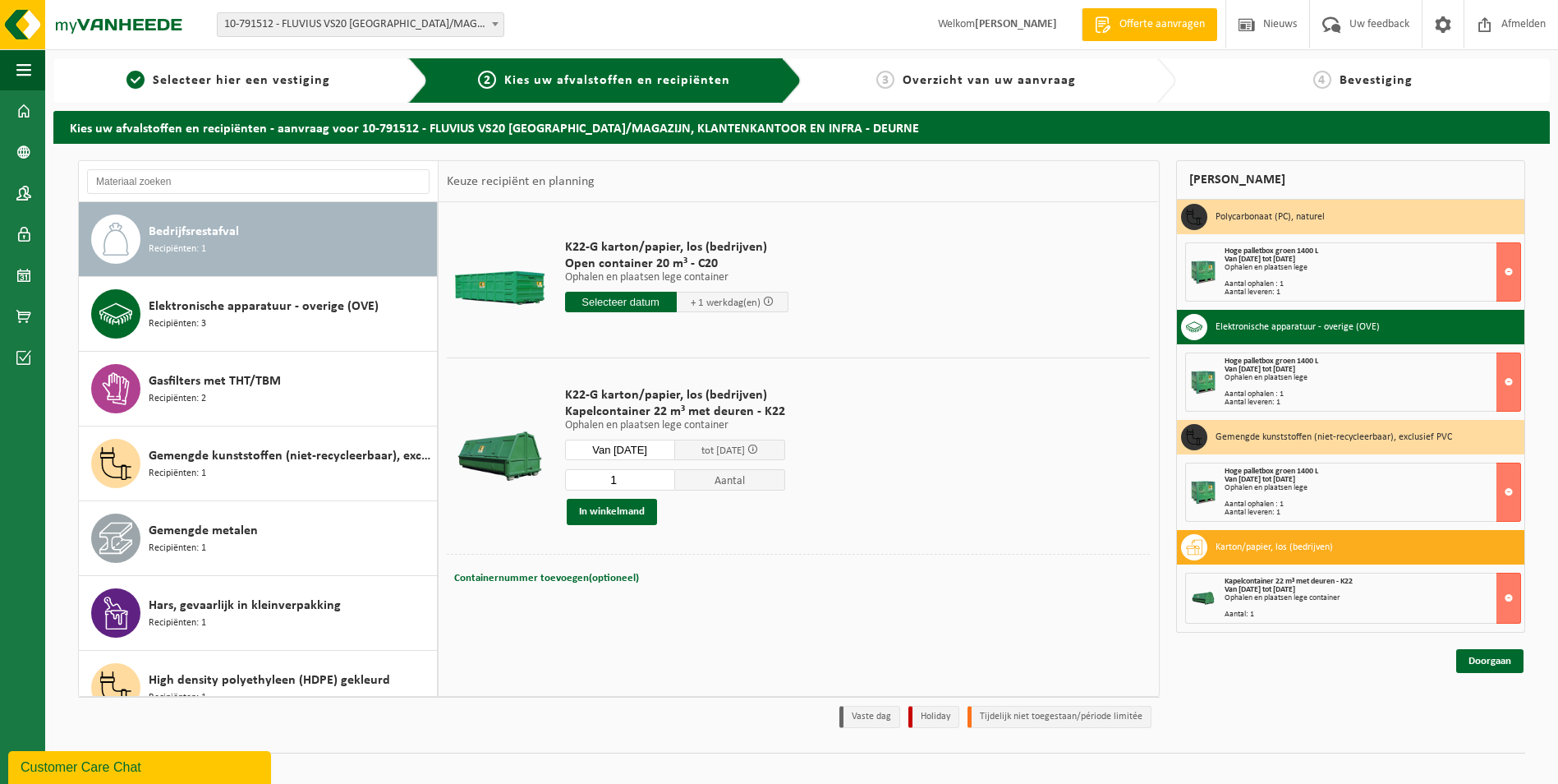
scroll to position [299, 0]
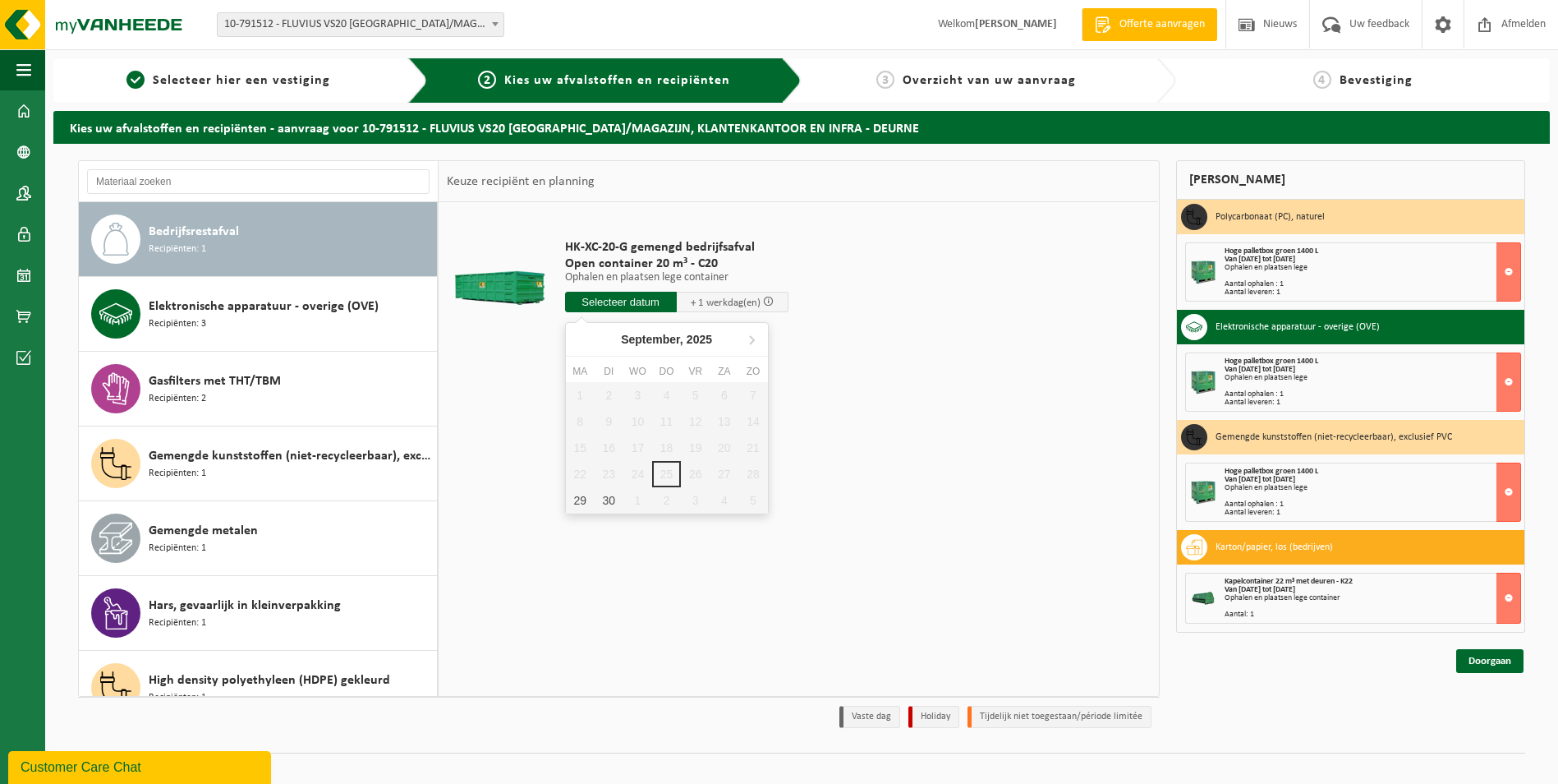
click at [652, 299] on input "text" at bounding box center [621, 302] width 112 height 21
click at [586, 505] on div "29" at bounding box center [580, 500] width 29 height 26
type input "Van 2025-09-29"
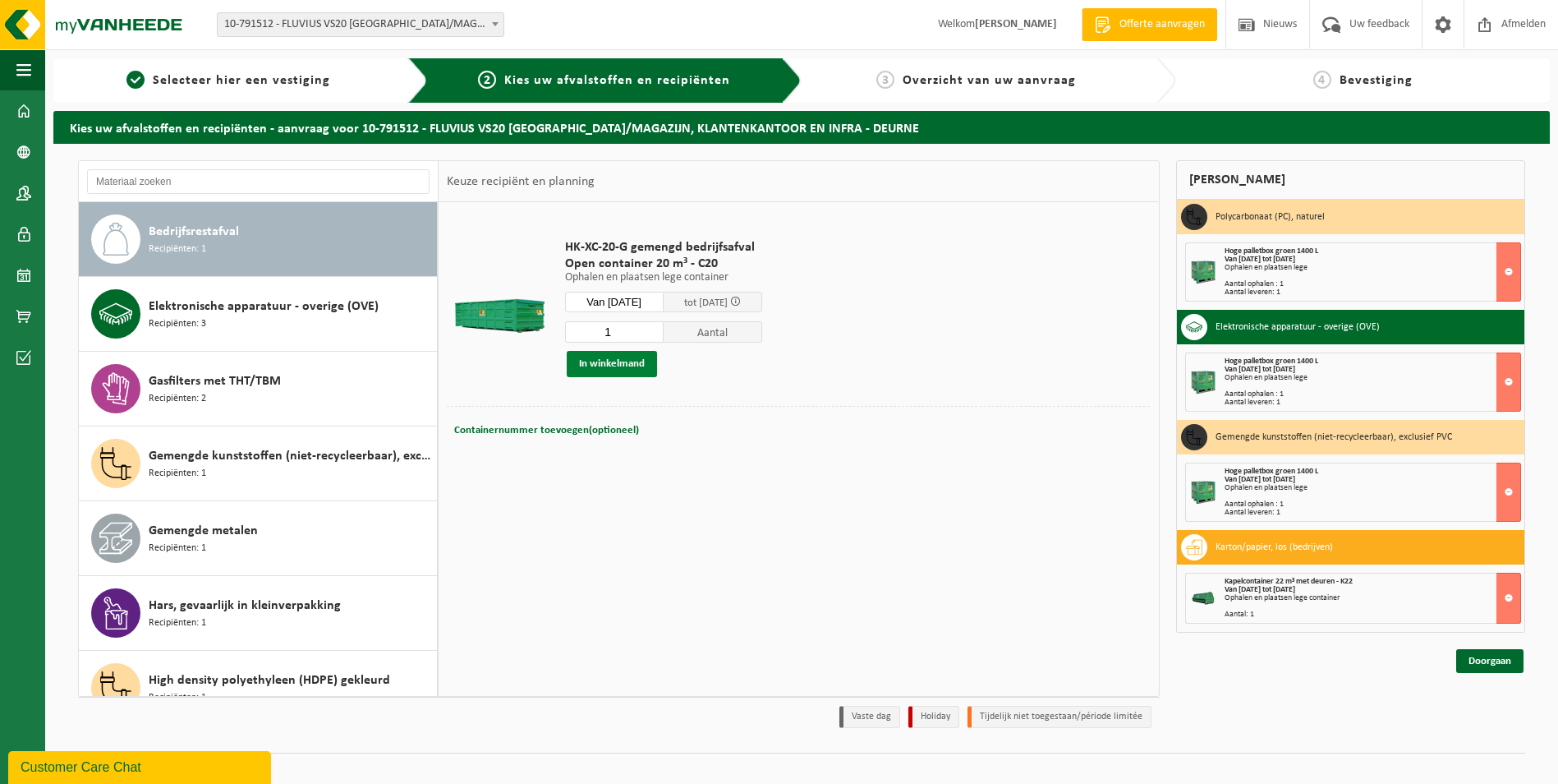
click at [611, 362] on button "In winkelmand" at bounding box center [612, 364] width 90 height 26
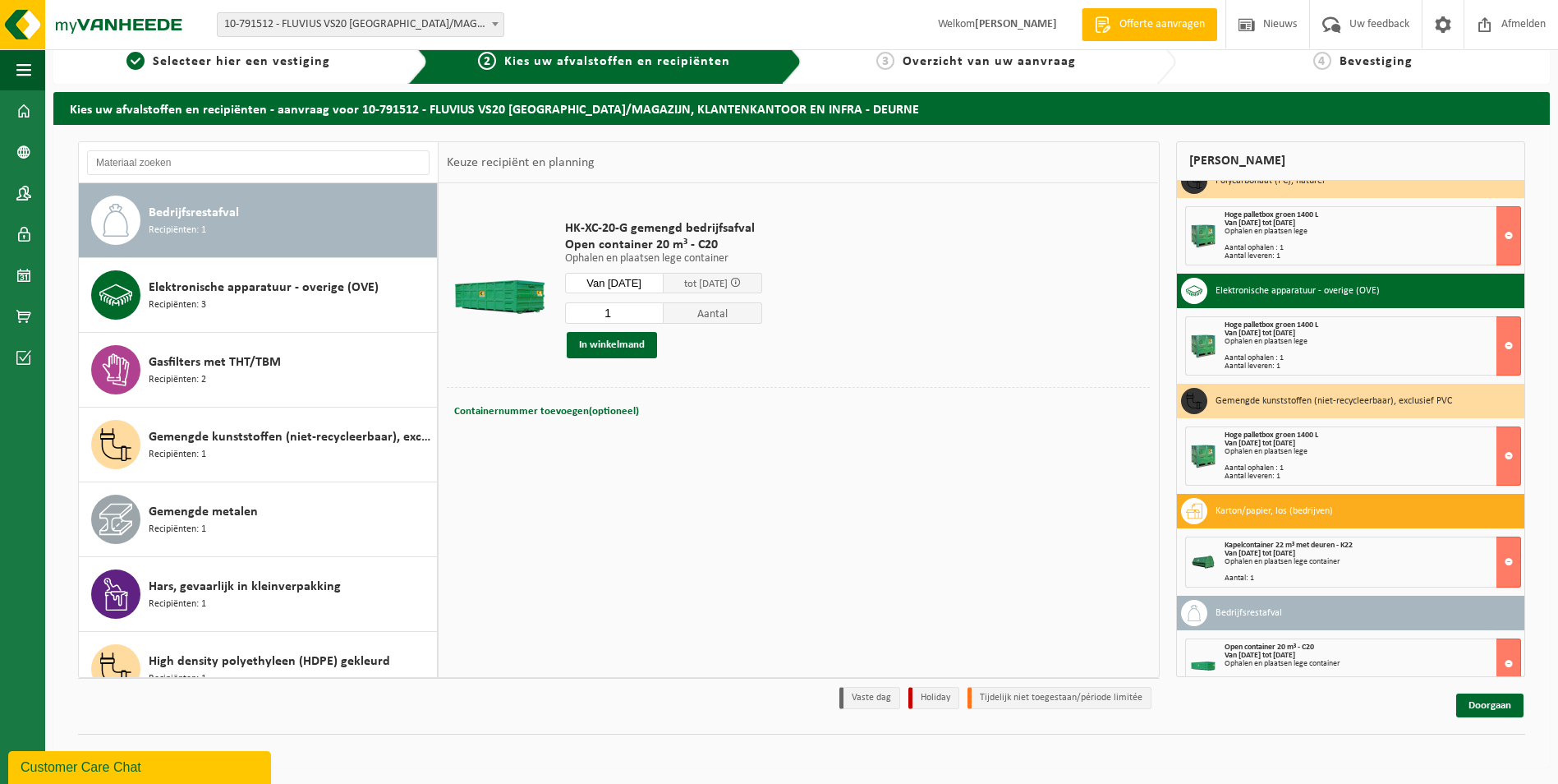
scroll to position [0, 0]
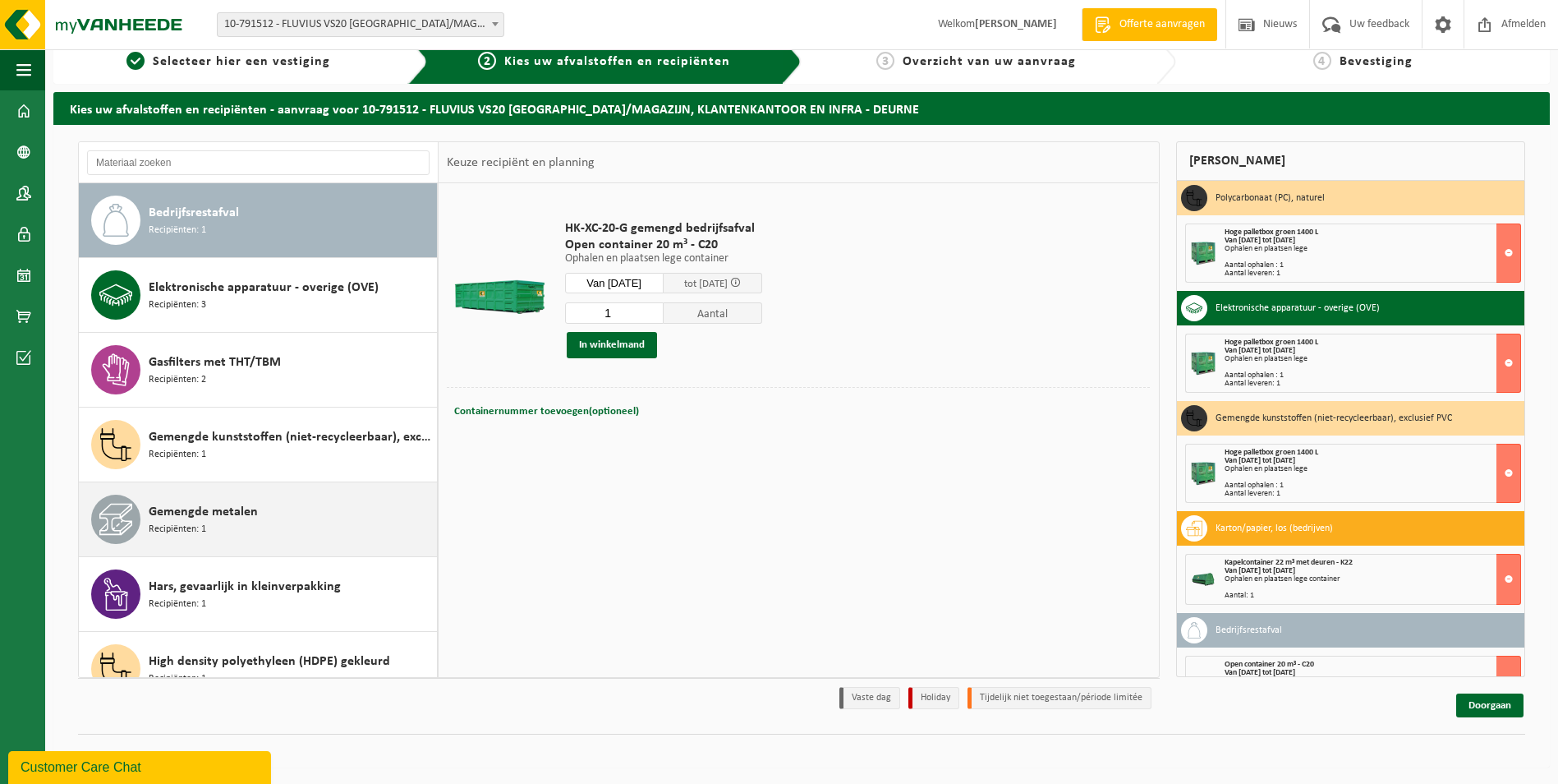
click at [272, 529] on div "Gemengde metalen Recipiënten: 1" at bounding box center [290, 519] width 285 height 49
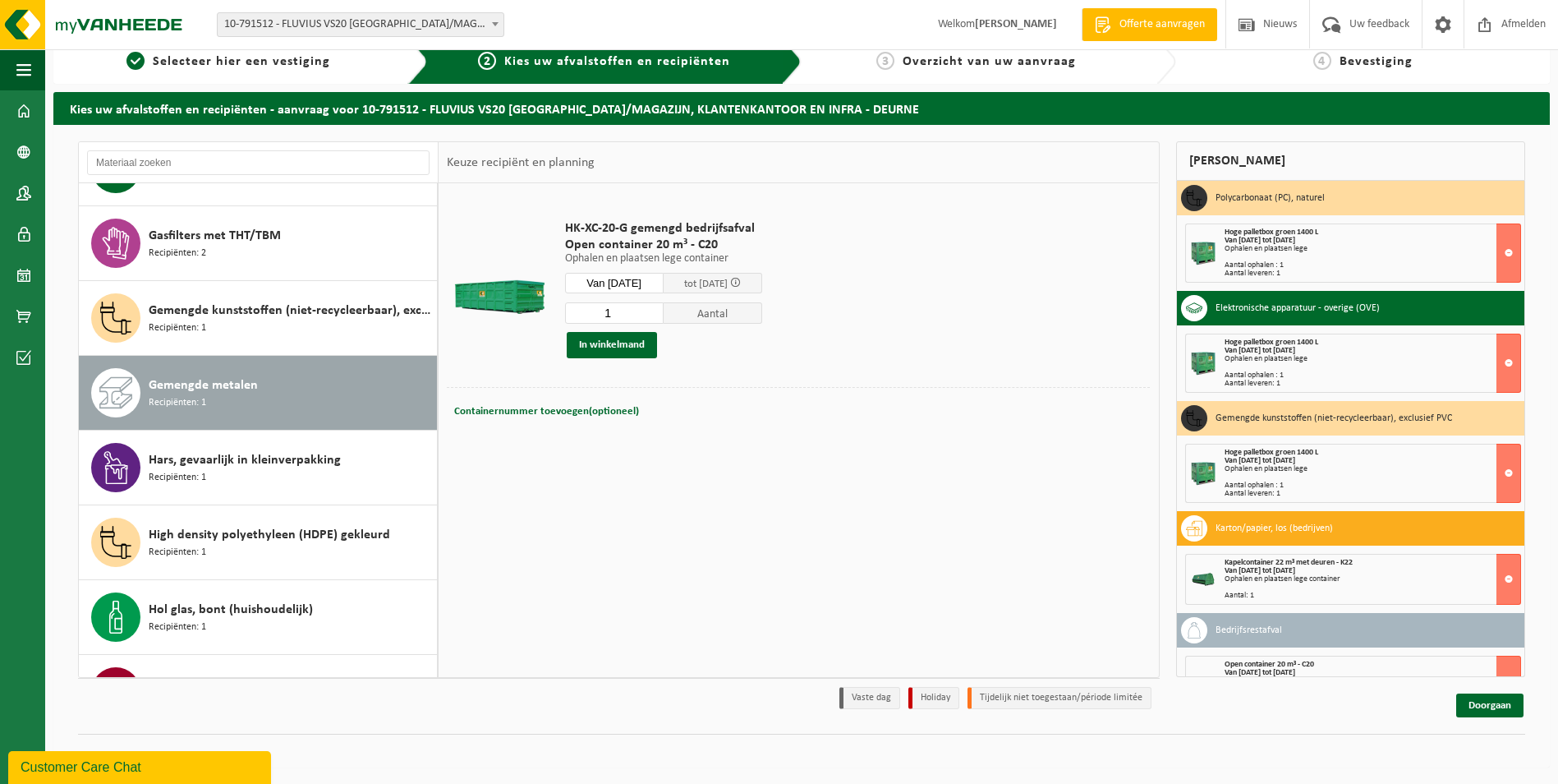
scroll to position [598, 0]
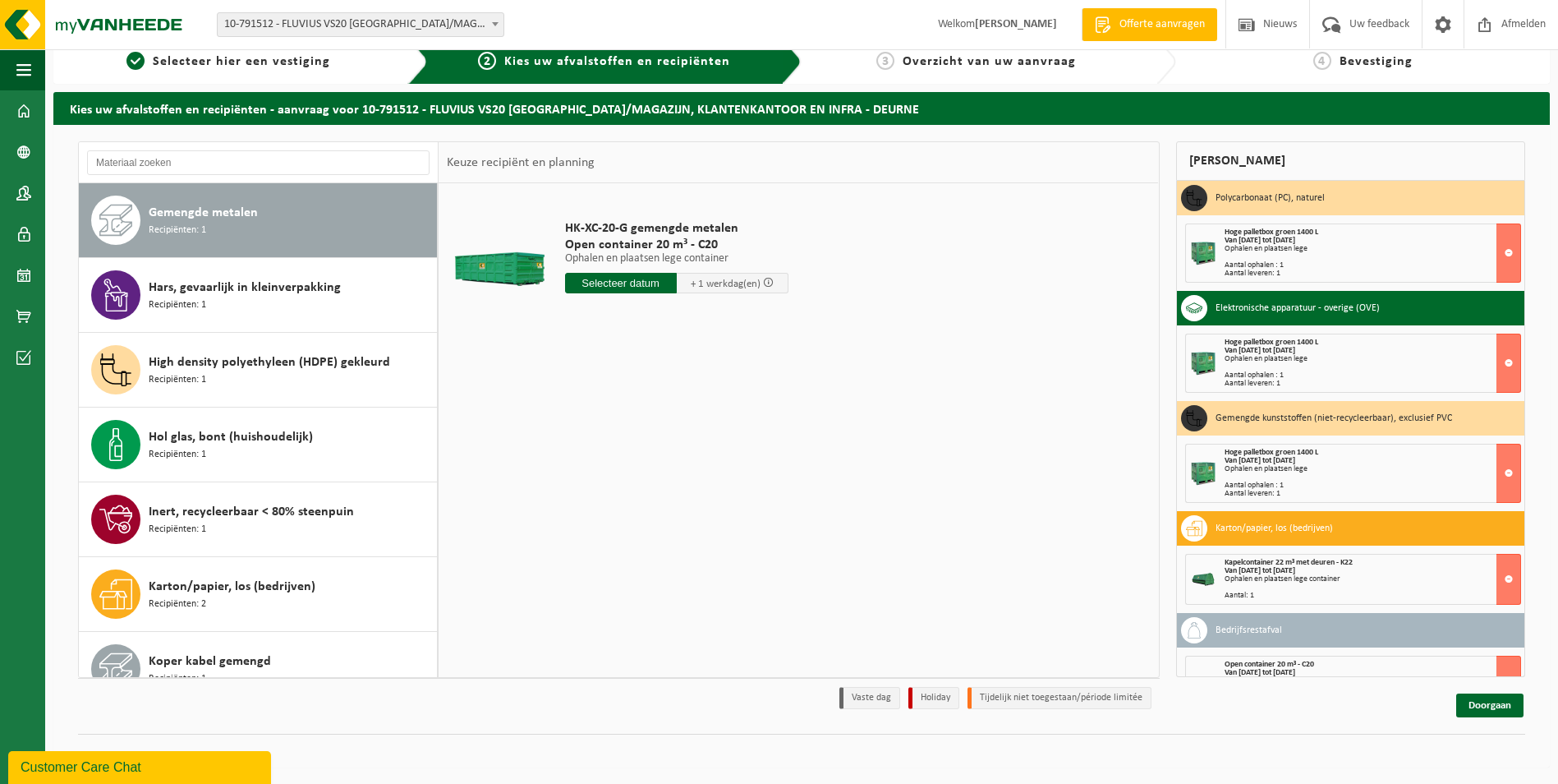
click at [635, 285] on input "text" at bounding box center [621, 283] width 112 height 21
click at [580, 483] on div "29" at bounding box center [580, 482] width 29 height 26
type input "Van 2025-09-29"
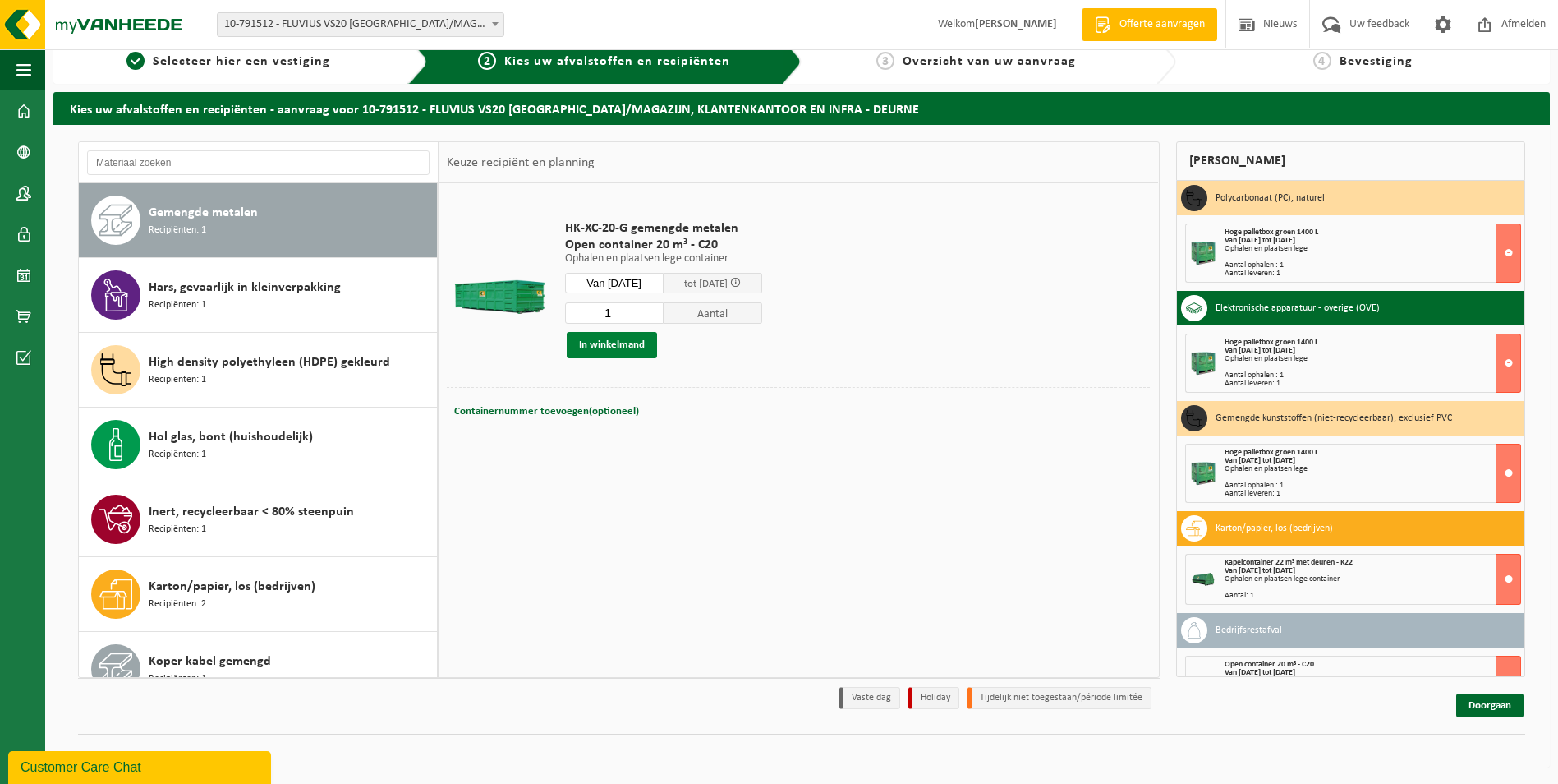
click at [634, 349] on button "In winkelmand" at bounding box center [612, 345] width 90 height 26
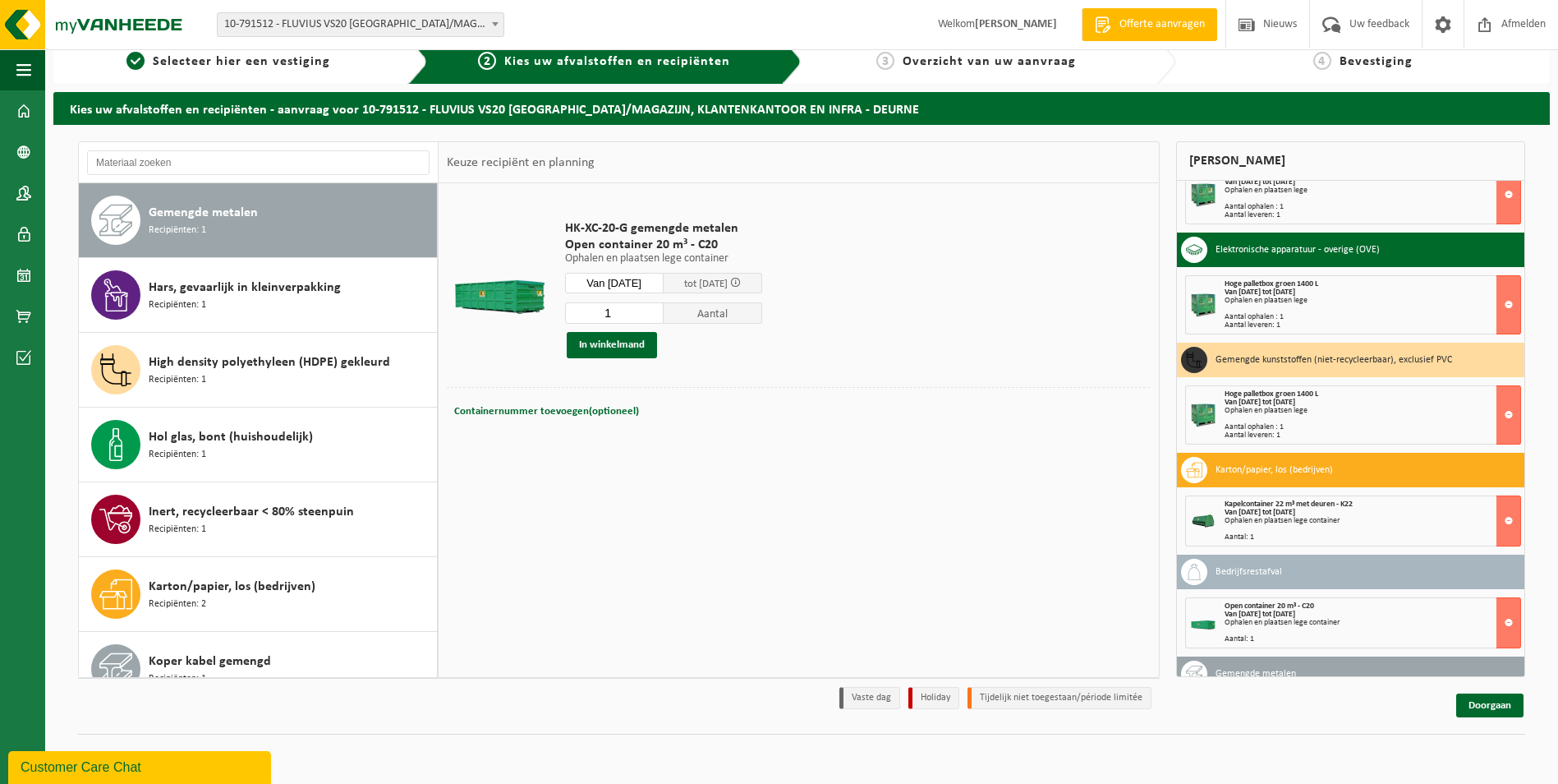
scroll to position [0, 0]
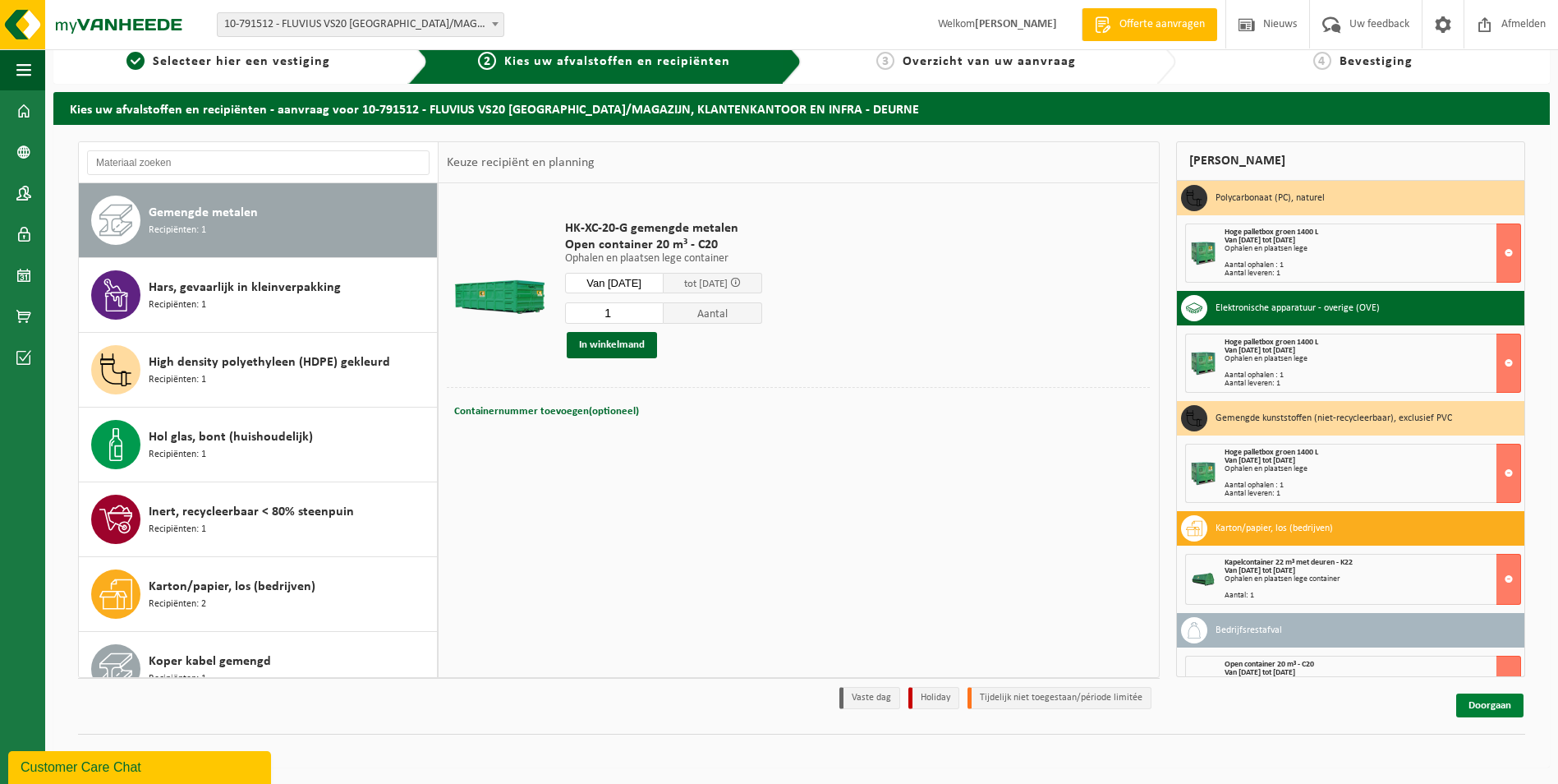
click at [1480, 699] on link "Doorgaan" at bounding box center [1490, 704] width 68 height 23
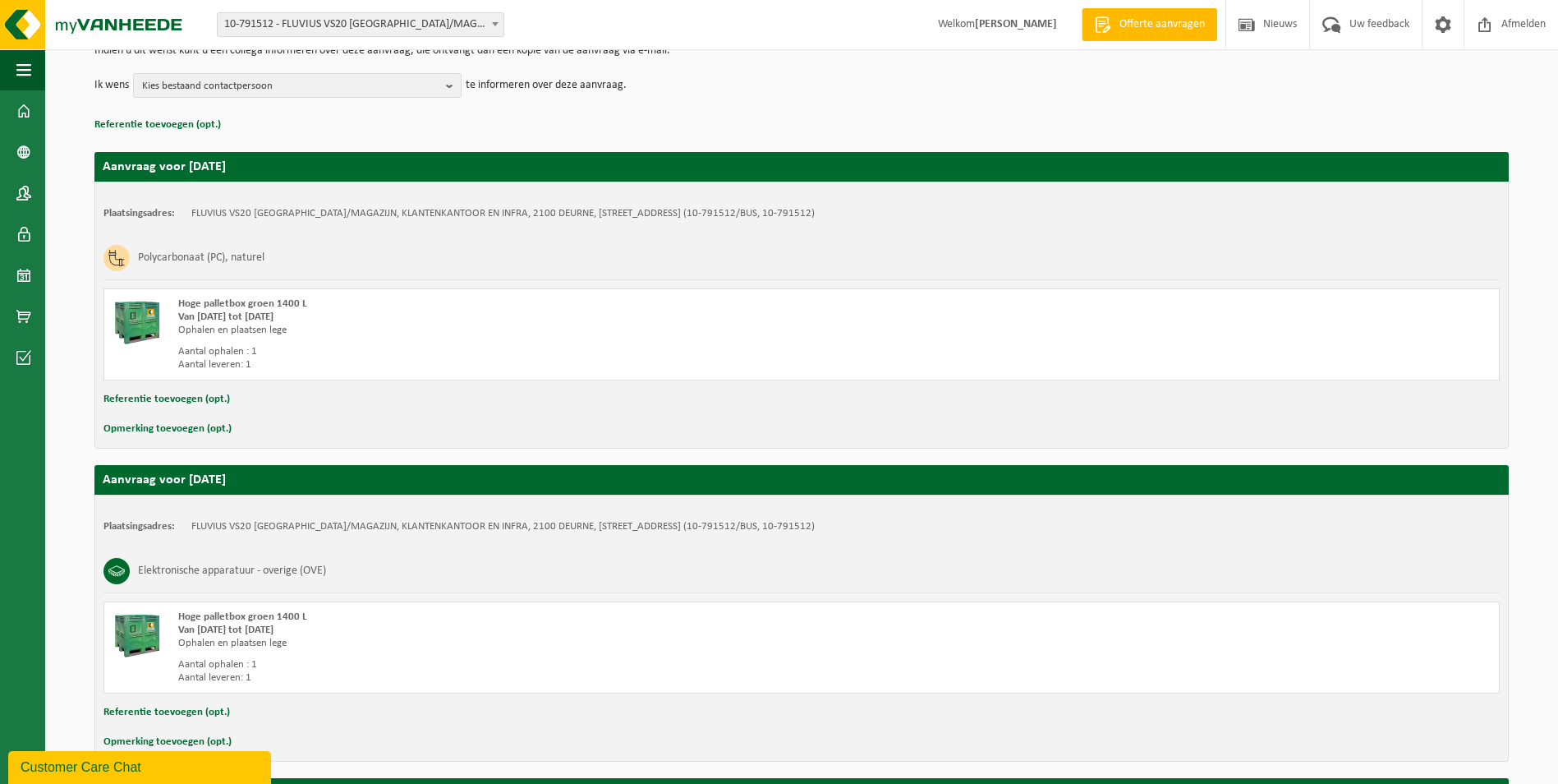
scroll to position [146, 0]
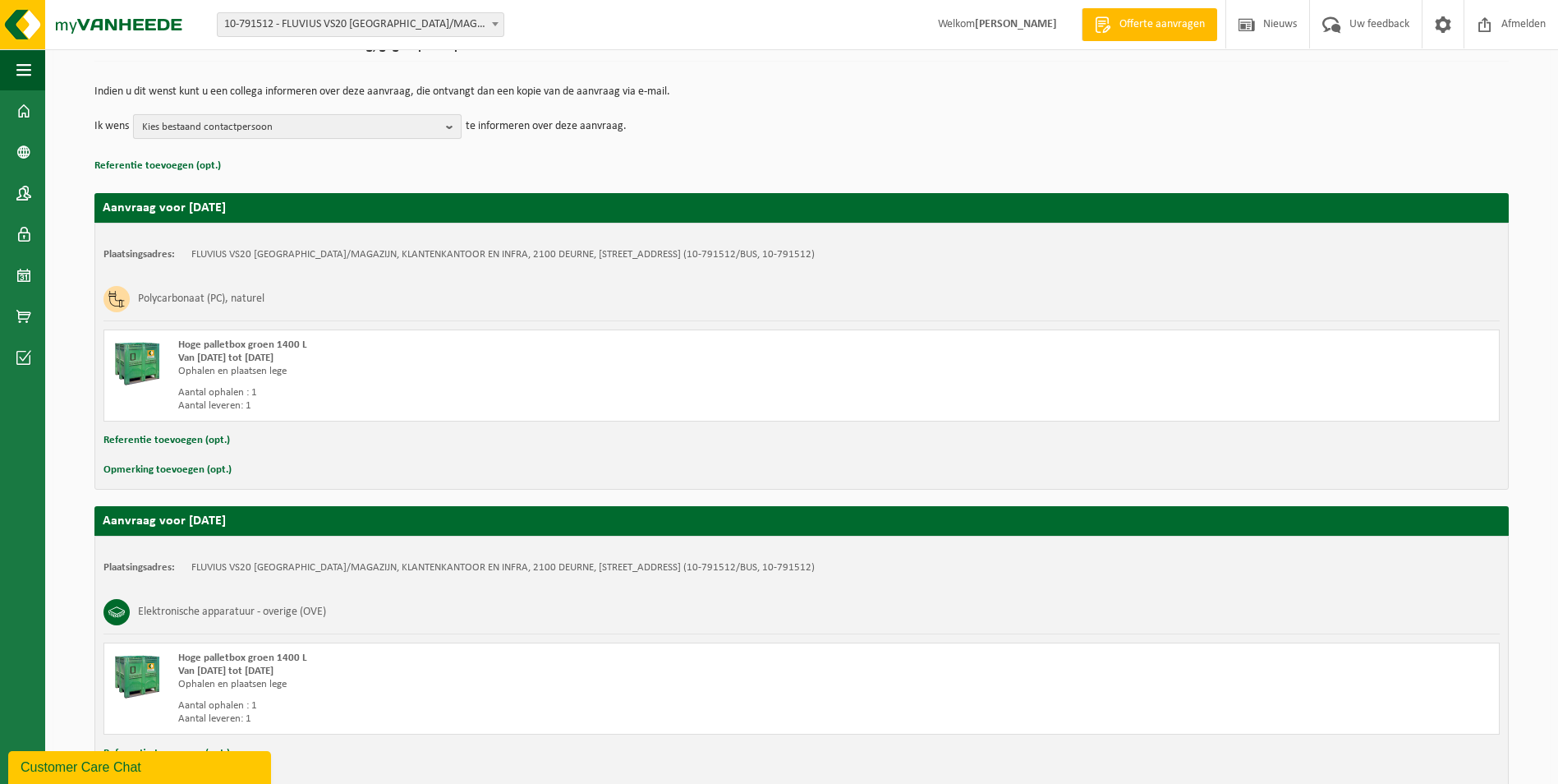
click at [455, 125] on b "button" at bounding box center [454, 126] width 15 height 23
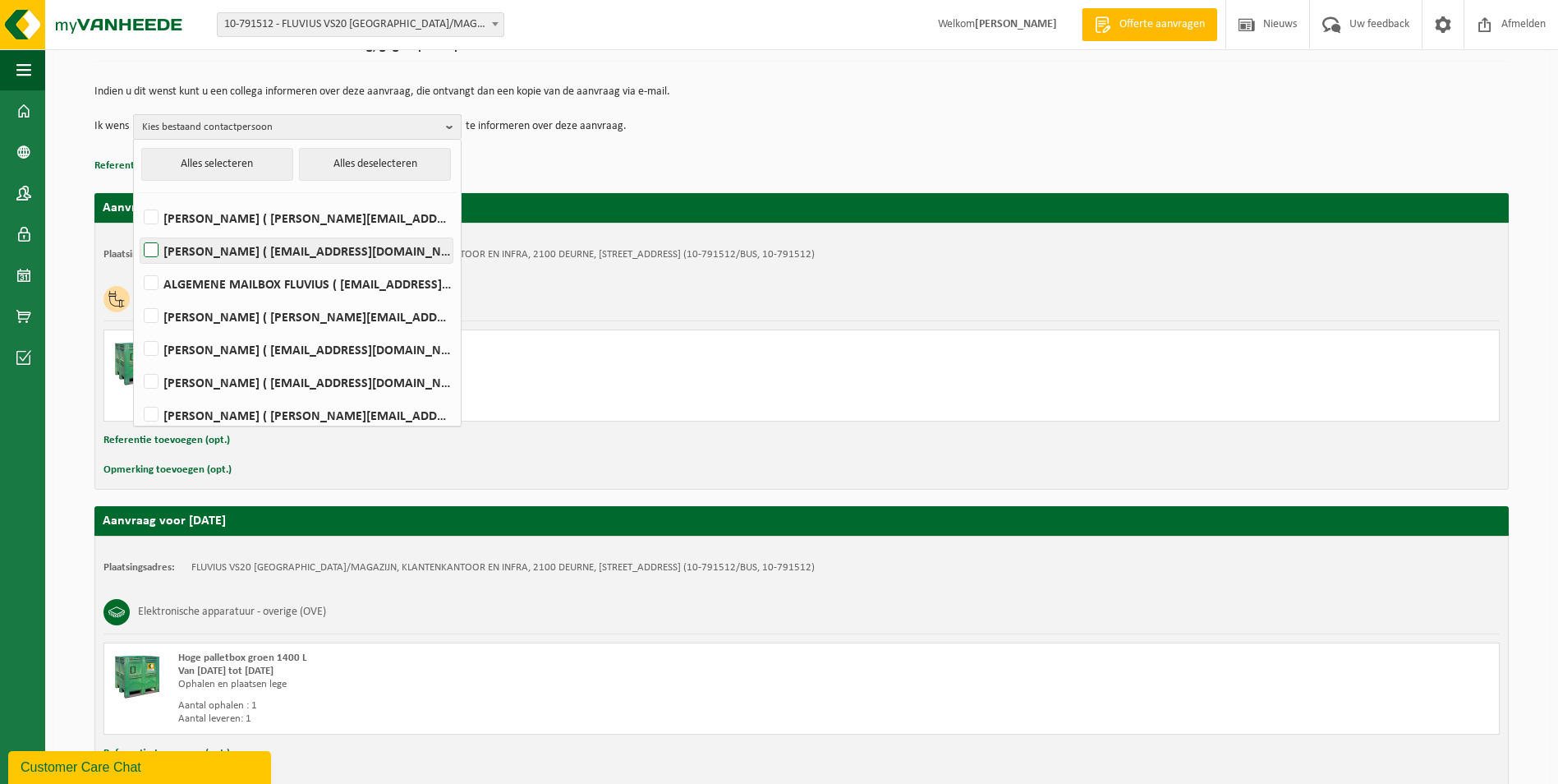
click at [152, 252] on label "Joeri De Combe ( joeri.decombe@fluvius.be )" at bounding box center [297, 251] width 312 height 24
click at [138, 230] on input "Joeri De Combe ( joeri.decombe@fluvius.be )" at bounding box center [137, 229] width 1 height 1
checkbox input "true"
click at [750, 124] on td "Ik wens Joeri De Combe Alles selecteren Alles deselecteren CHRISTOPHE CLEYNEN (…" at bounding box center [802, 127] width 1414 height 24
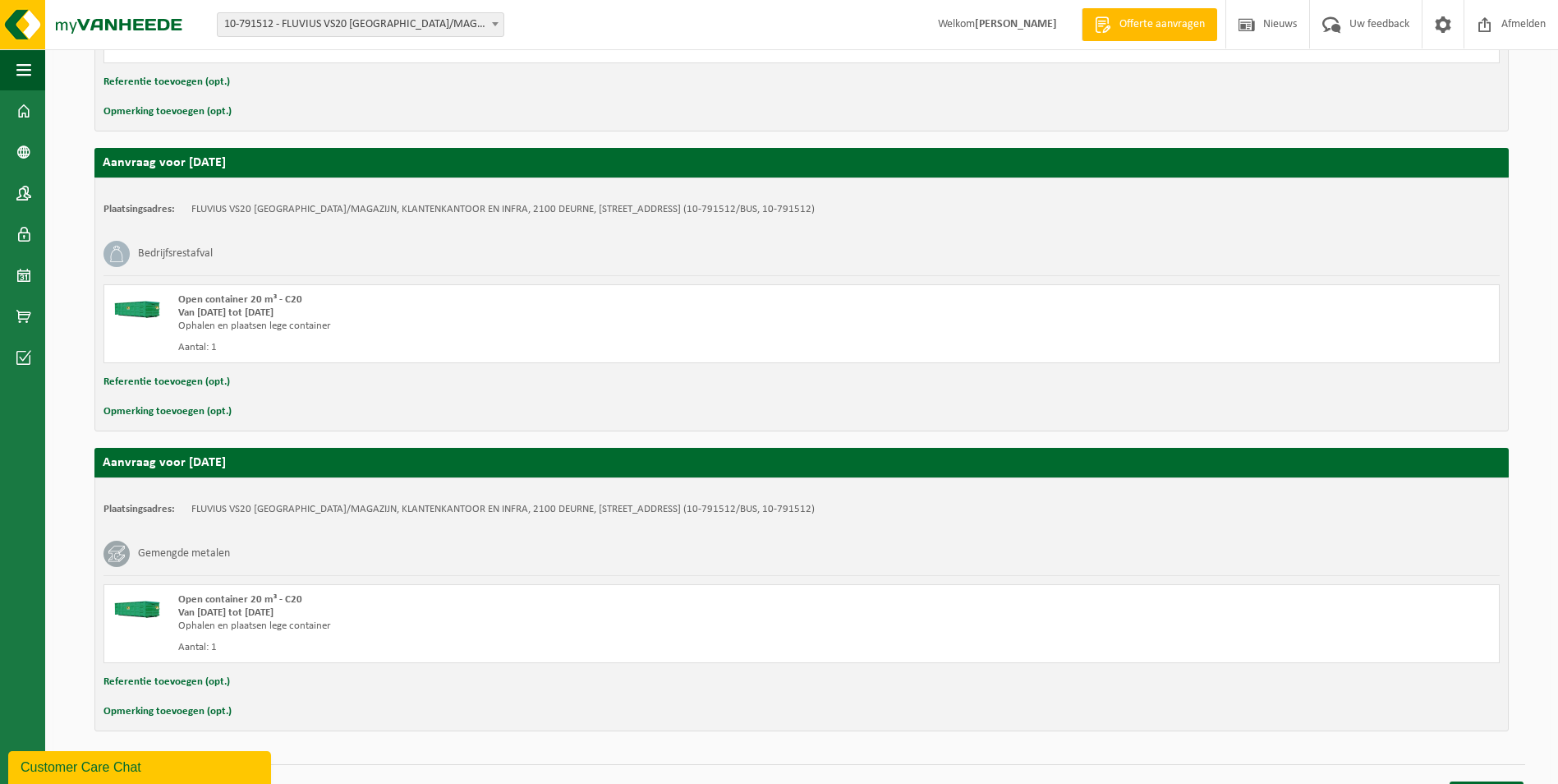
scroll to position [1459, 0]
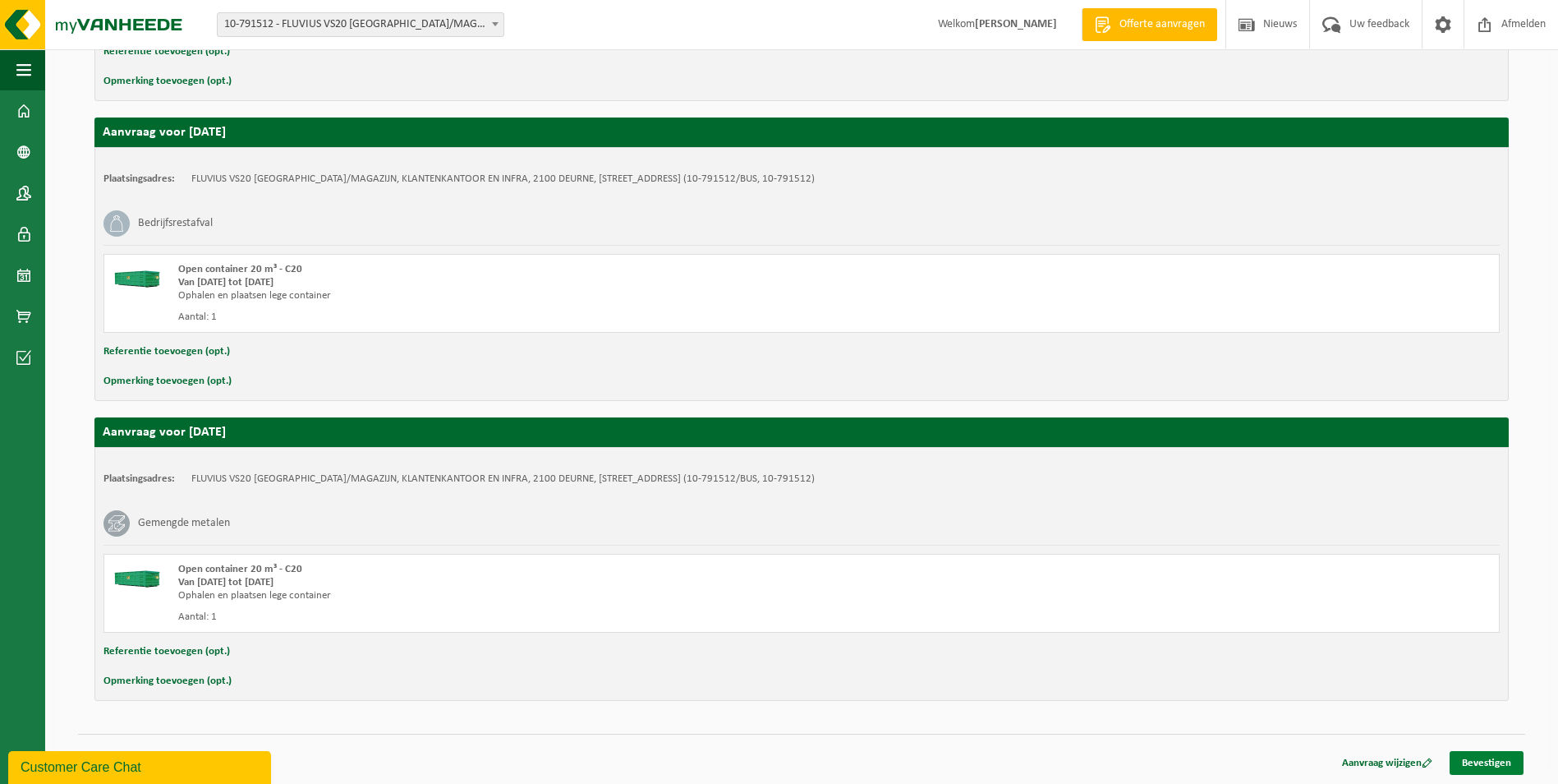
click at [1485, 761] on link "Bevestigen" at bounding box center [1487, 762] width 74 height 23
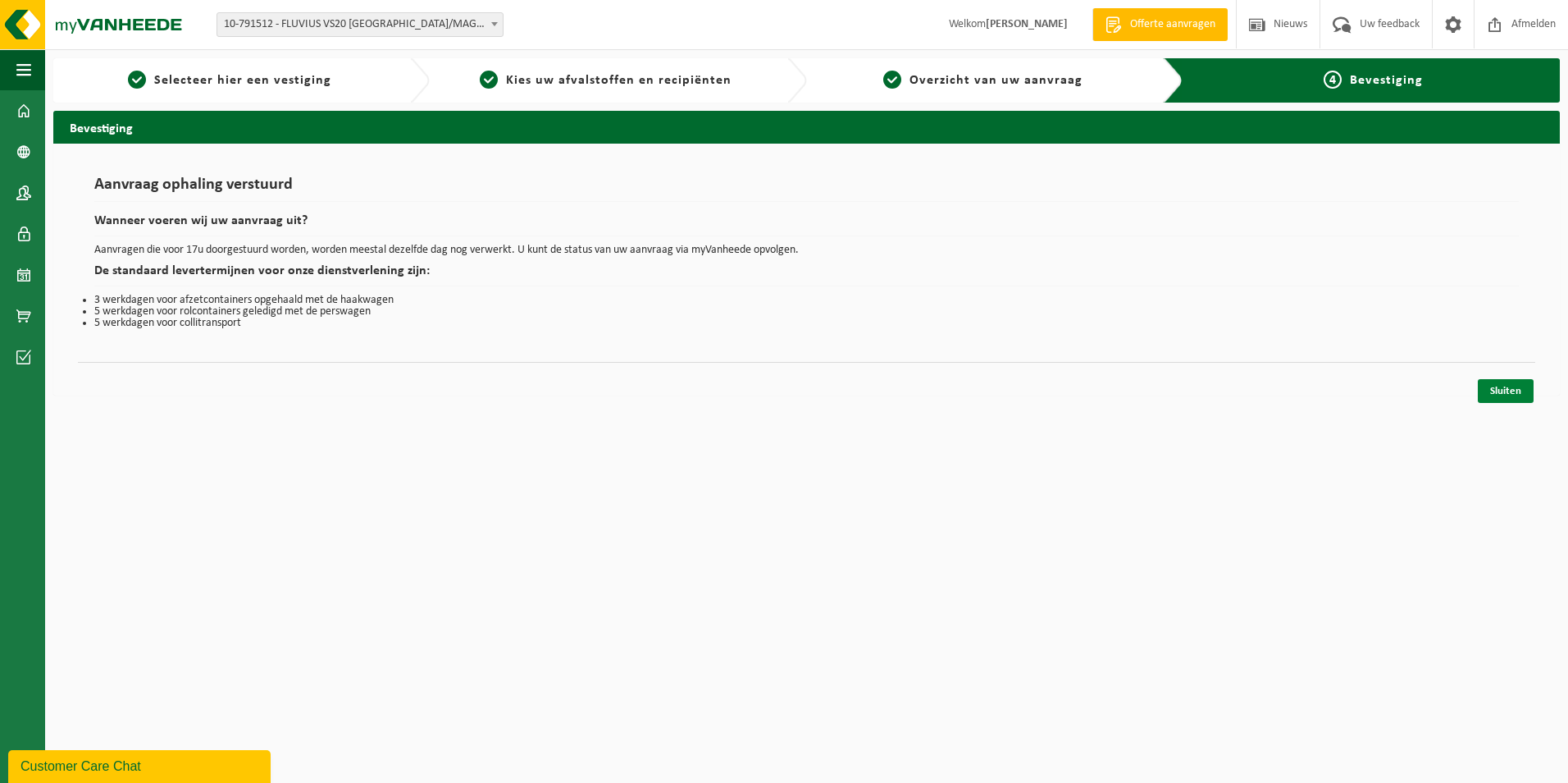
click at [1504, 391] on link "Sluiten" at bounding box center [1504, 390] width 55 height 23
